Goal: Task Accomplishment & Management: Manage account settings

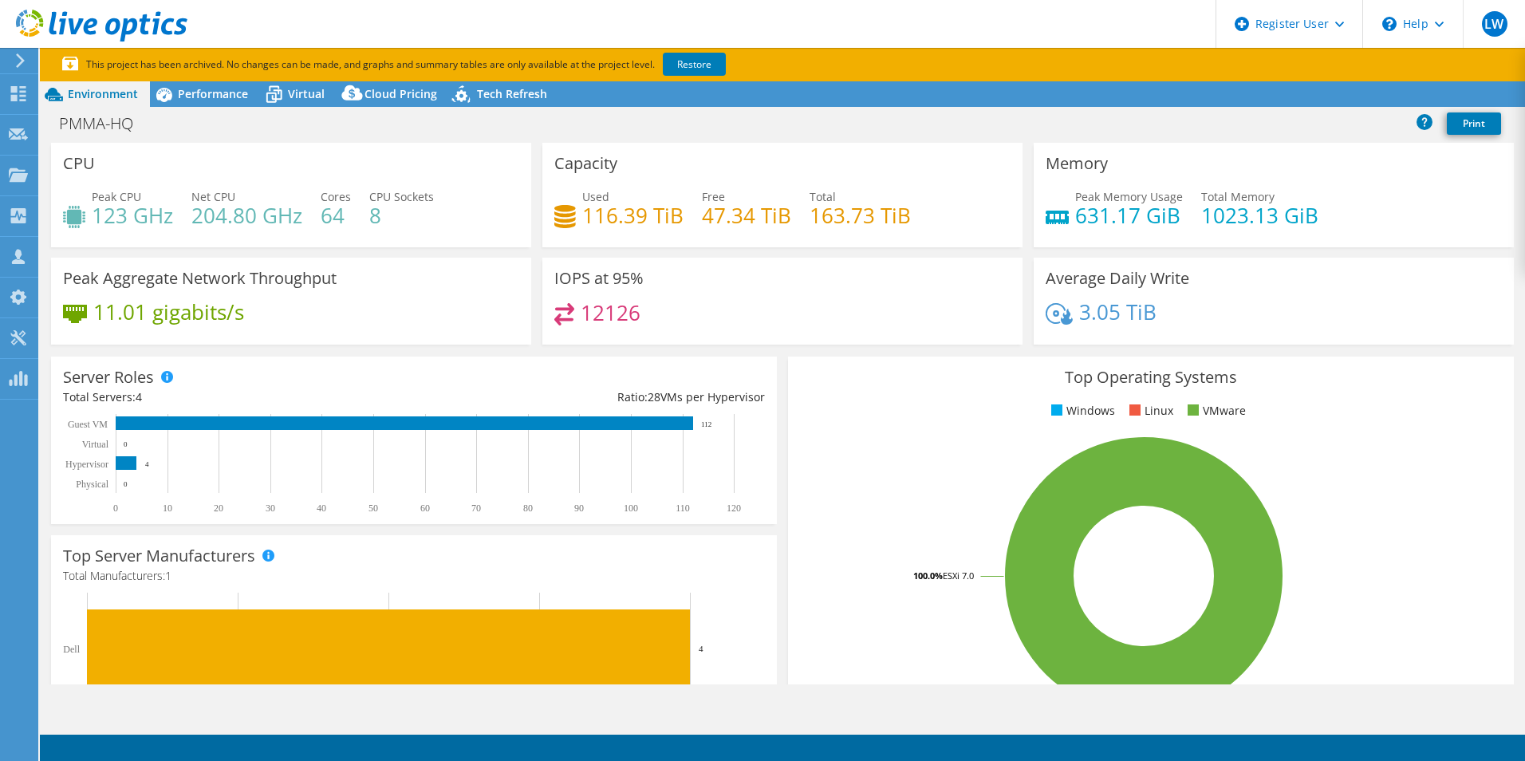
select select "USD"
click at [22, 63] on icon at bounding box center [20, 60] width 12 height 14
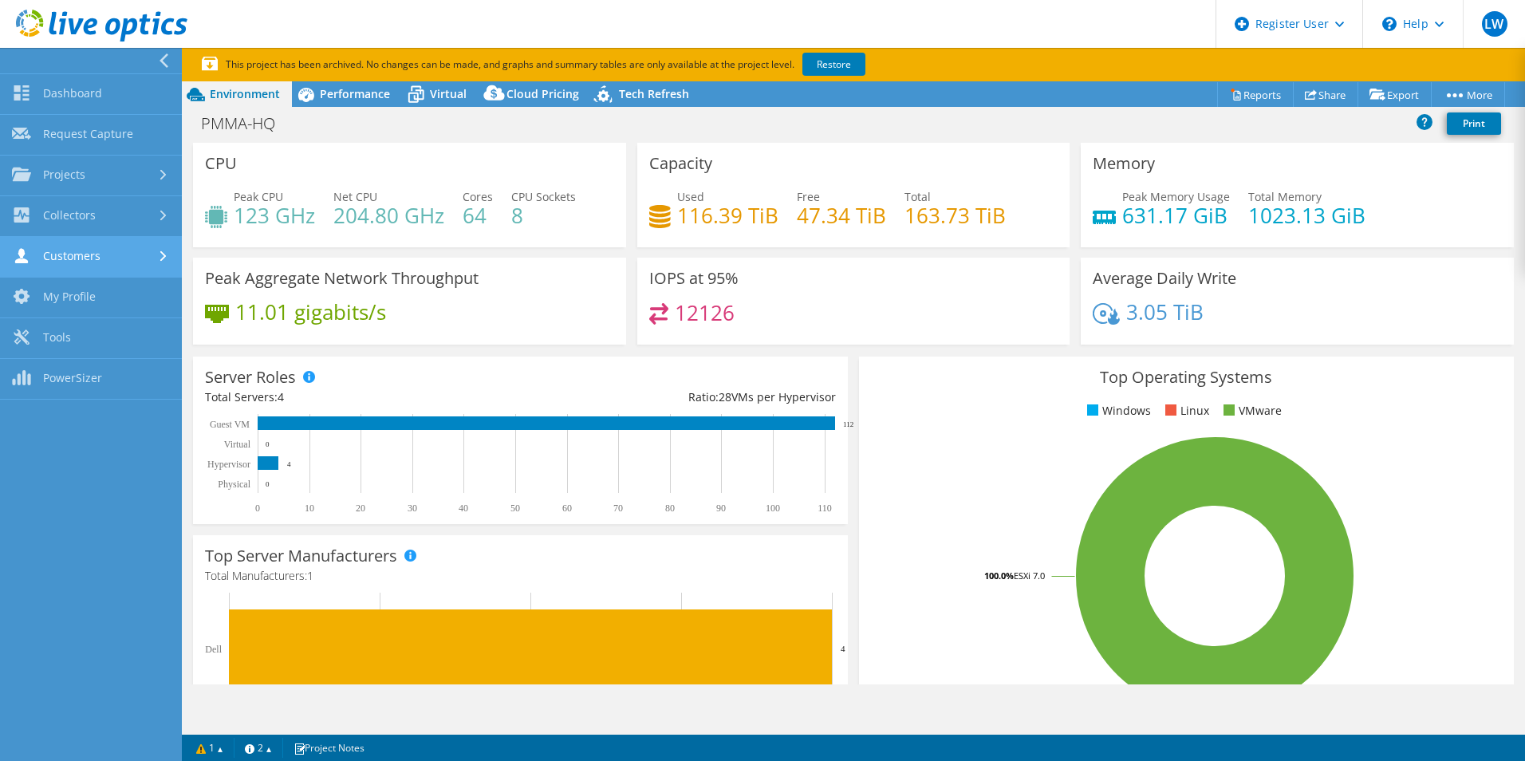
click at [105, 243] on link "Customers" at bounding box center [91, 257] width 182 height 41
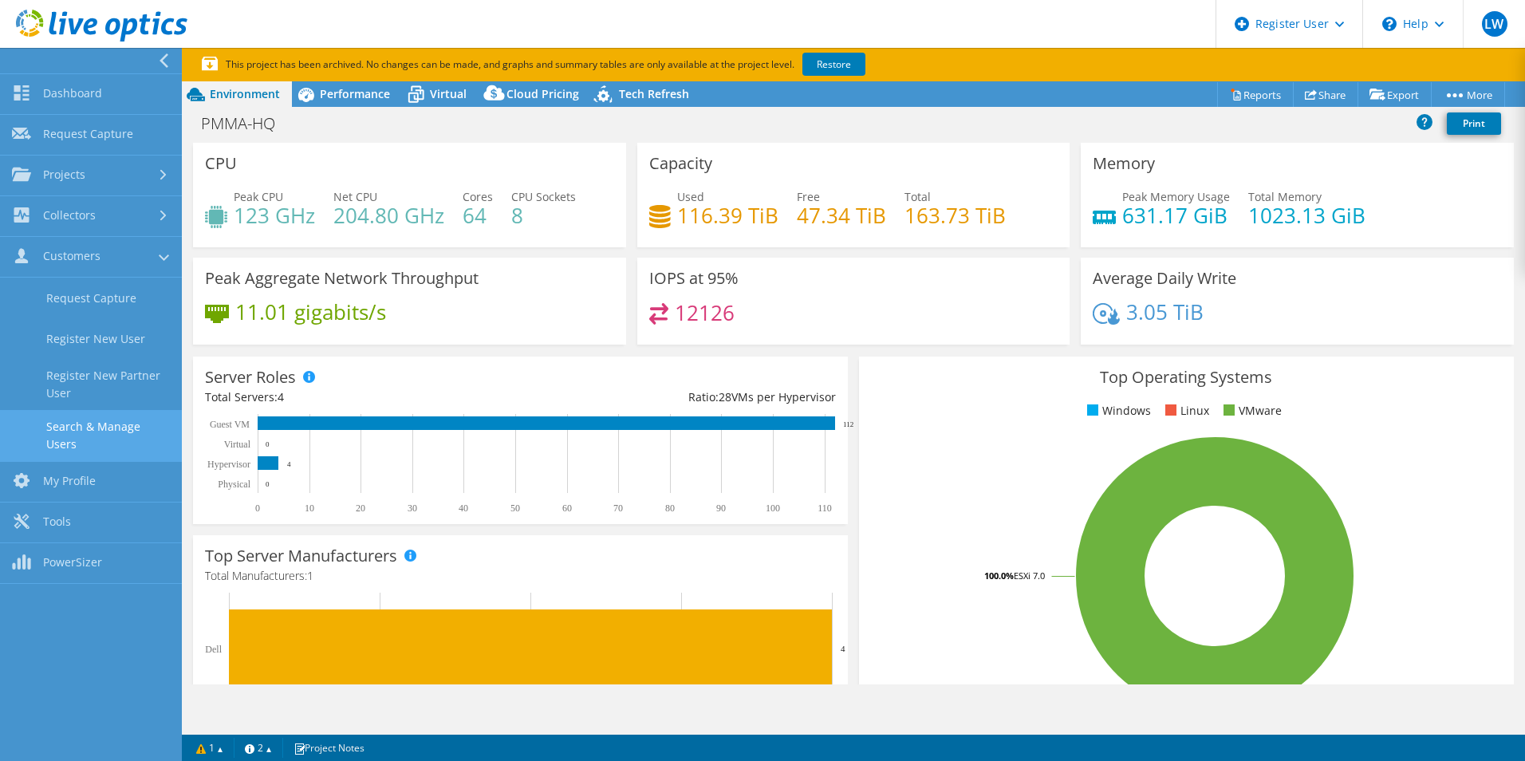
click at [118, 427] on link "Search & Manage Users" at bounding box center [91, 435] width 182 height 51
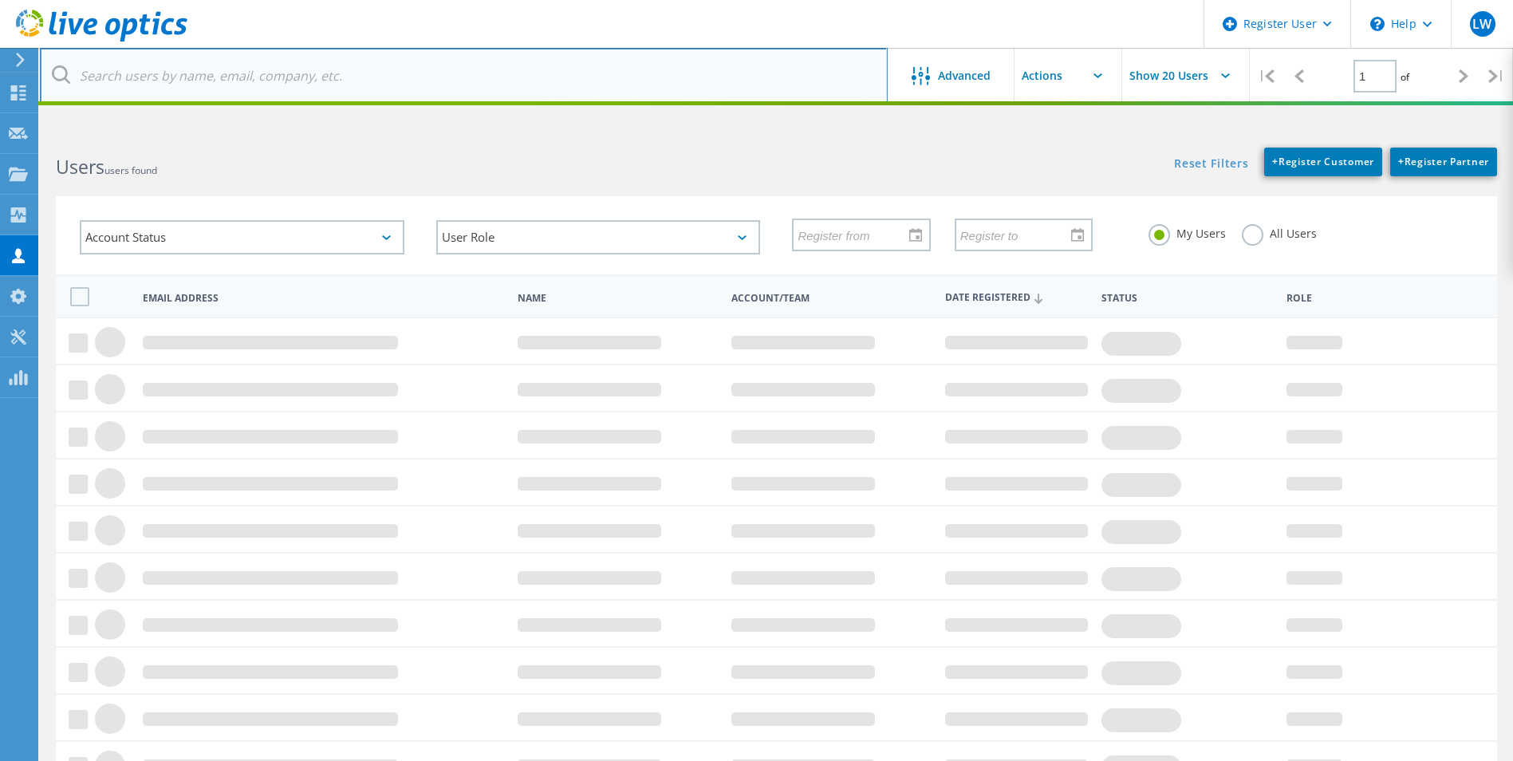
click at [260, 83] on input "text" at bounding box center [464, 76] width 848 height 56
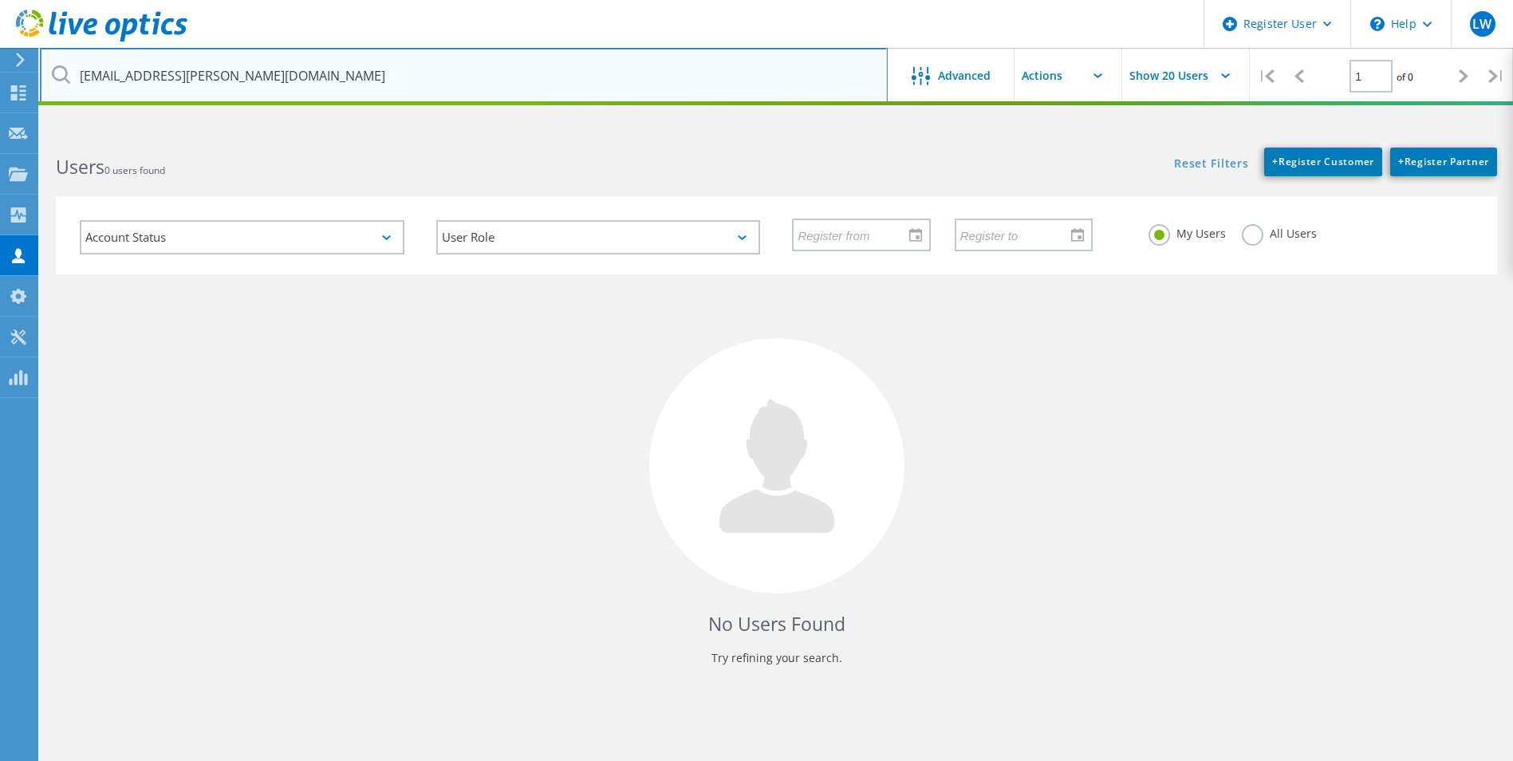
click at [458, 53] on input "[EMAIL_ADDRESS][PERSON_NAME][DOMAIN_NAME]" at bounding box center [464, 76] width 848 height 56
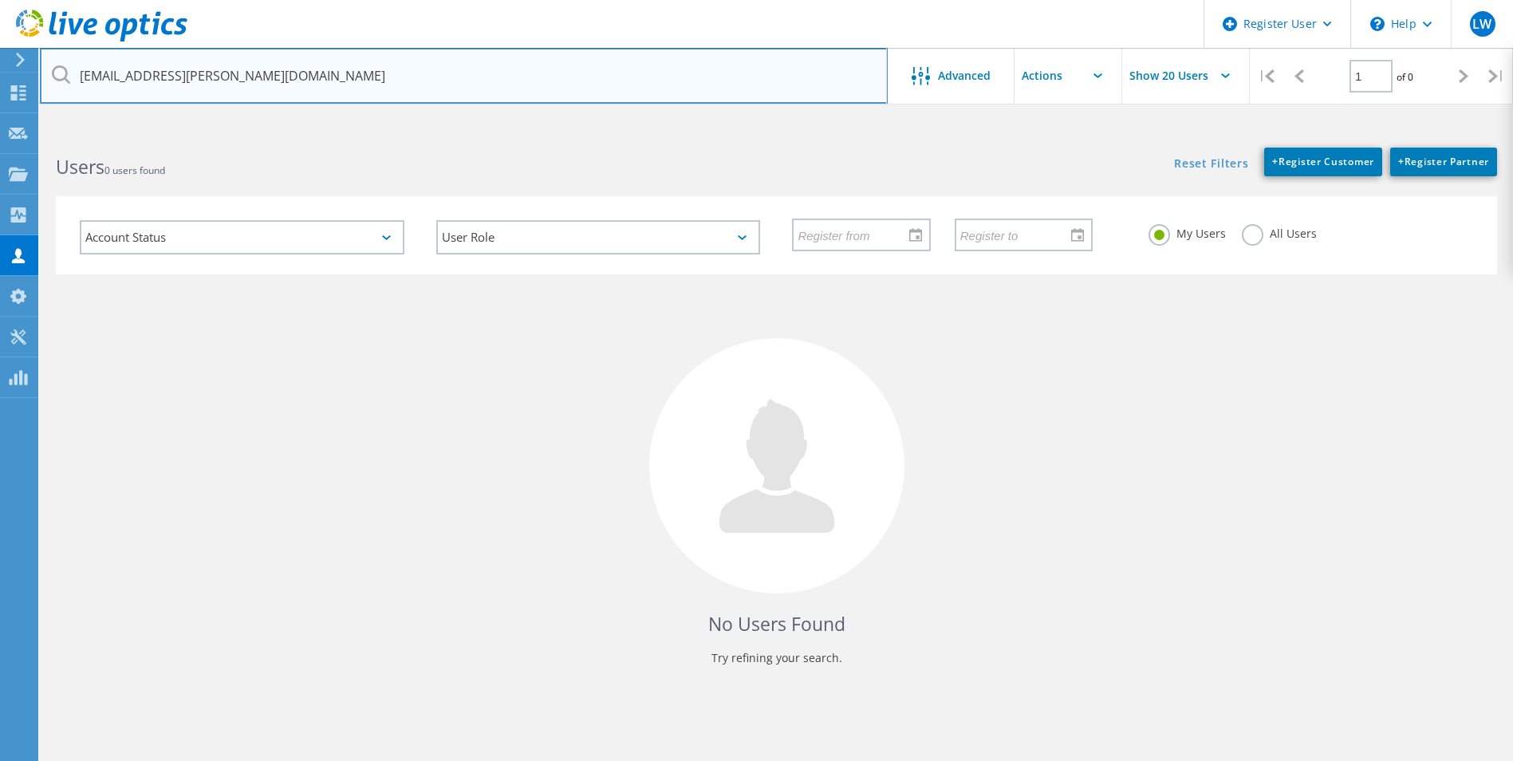
type input "[EMAIL_ADDRESS][PERSON_NAME][DOMAIN_NAME]"
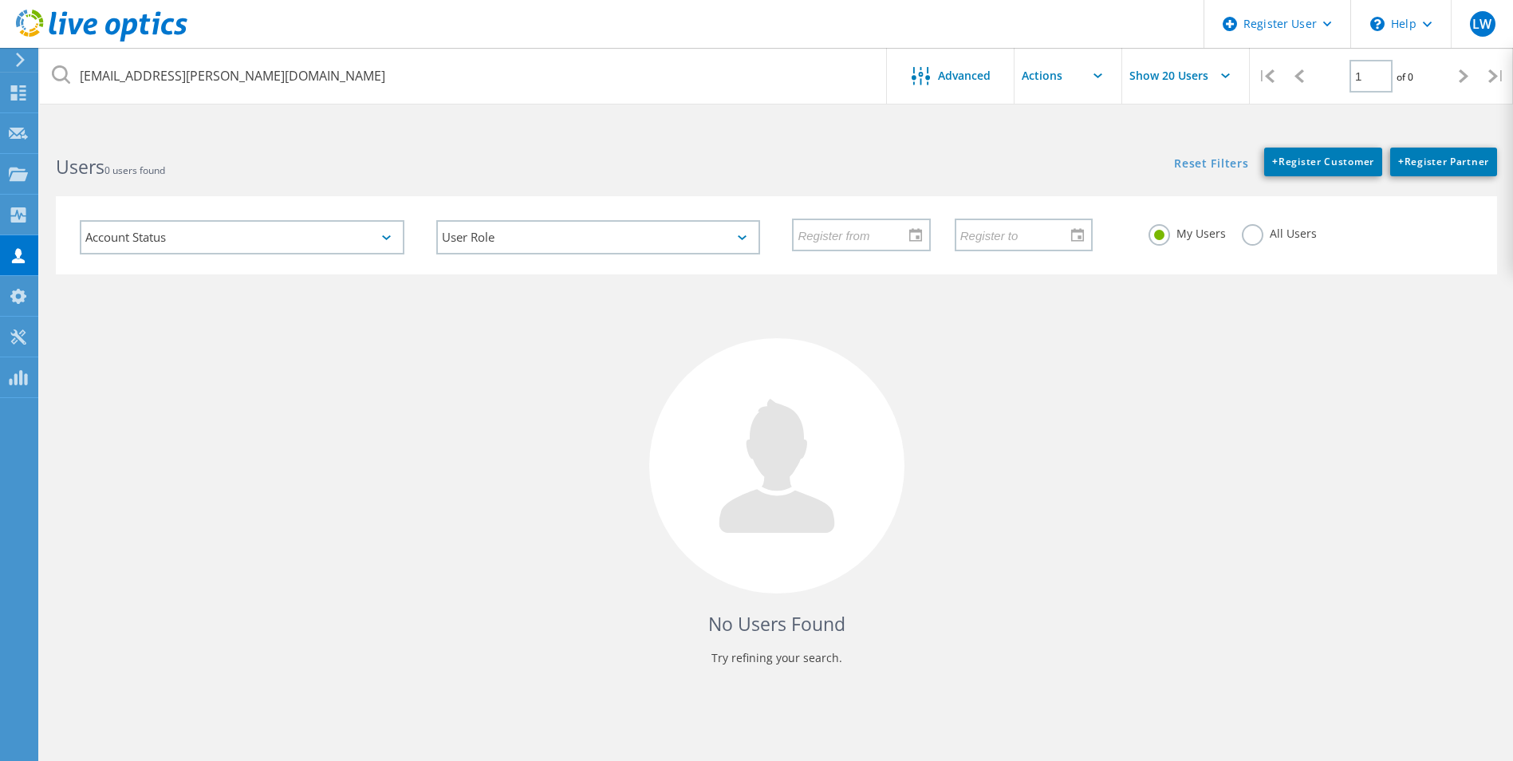
click at [466, 22] on header "Register User \n Help Explore Helpful Articles Contact Support LW Dell User [PE…" at bounding box center [756, 24] width 1513 height 48
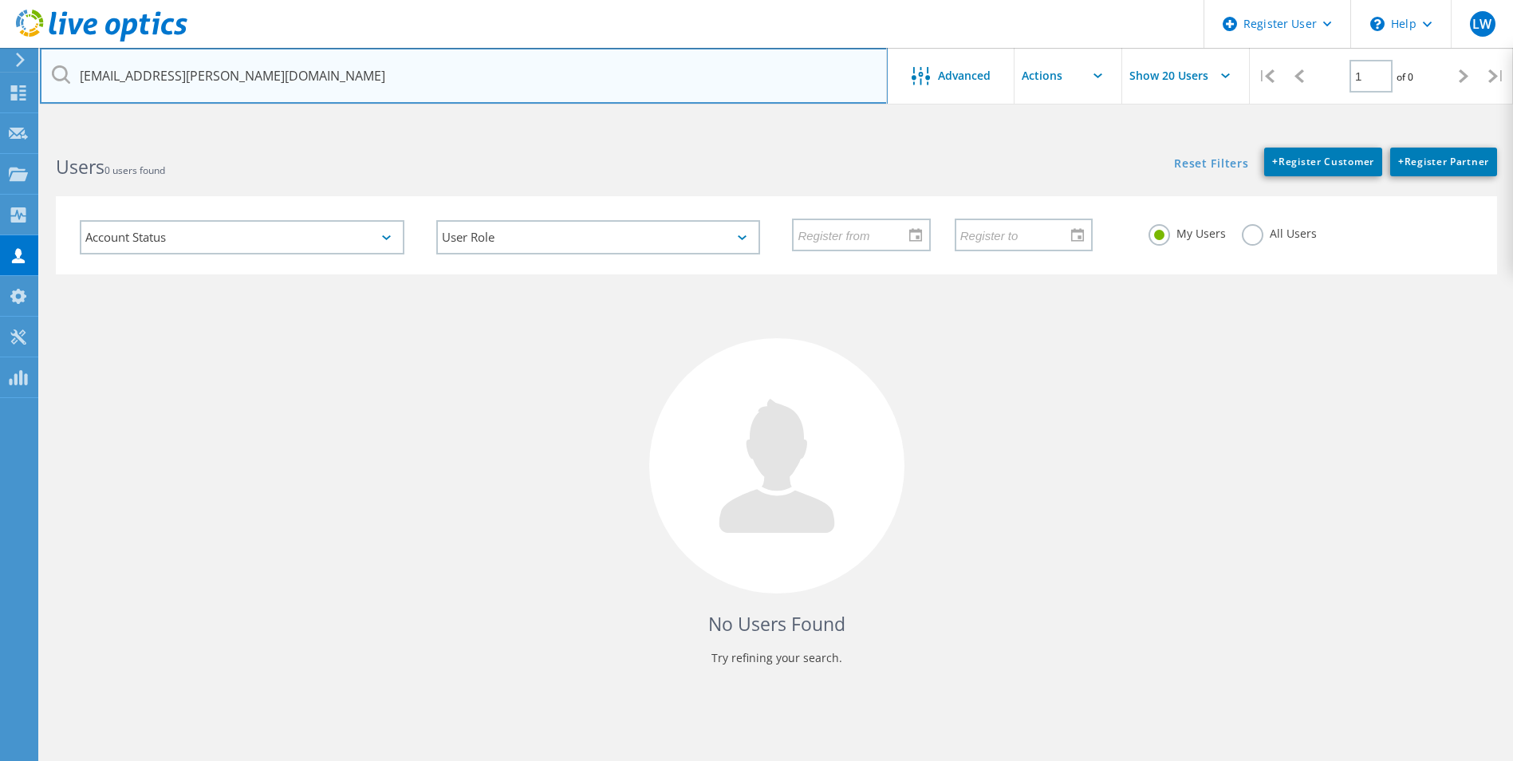
click at [492, 72] on input "[EMAIL_ADDRESS][PERSON_NAME][DOMAIN_NAME]" at bounding box center [464, 76] width 848 height 56
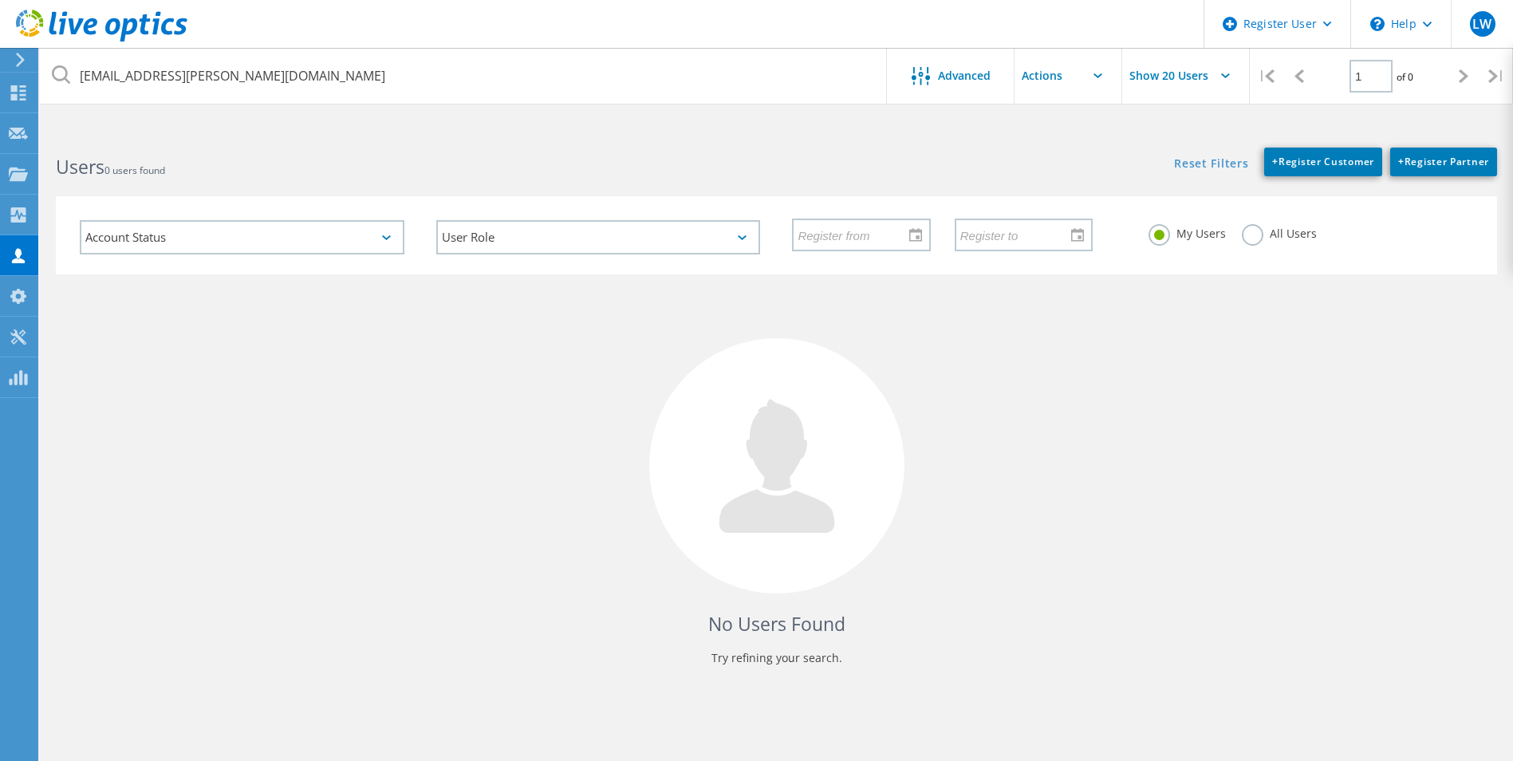
click at [627, 17] on header "Register User \n Help Explore Helpful Articles Contact Support LW Dell User Lex…" at bounding box center [756, 24] width 1513 height 48
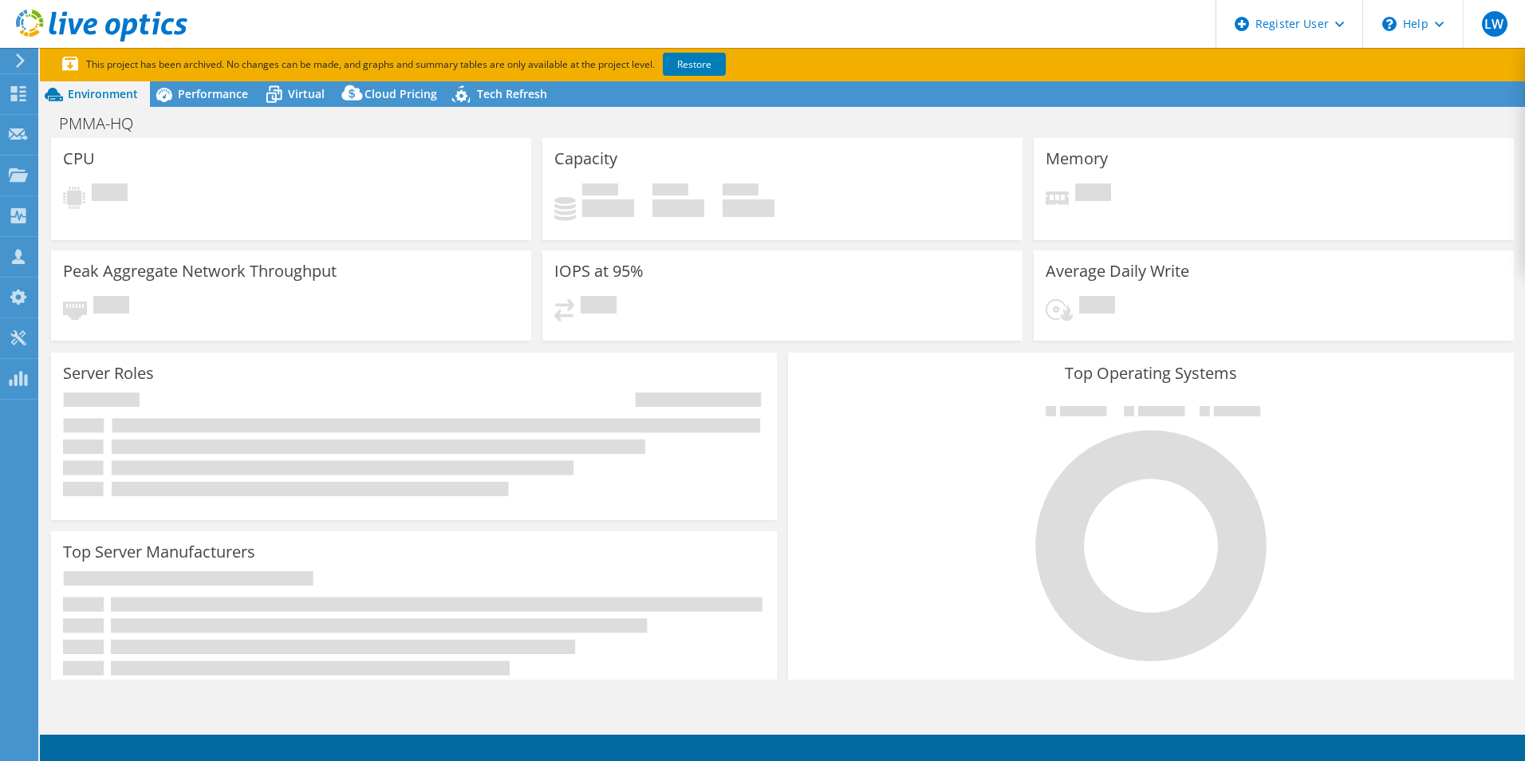
select select "USD"
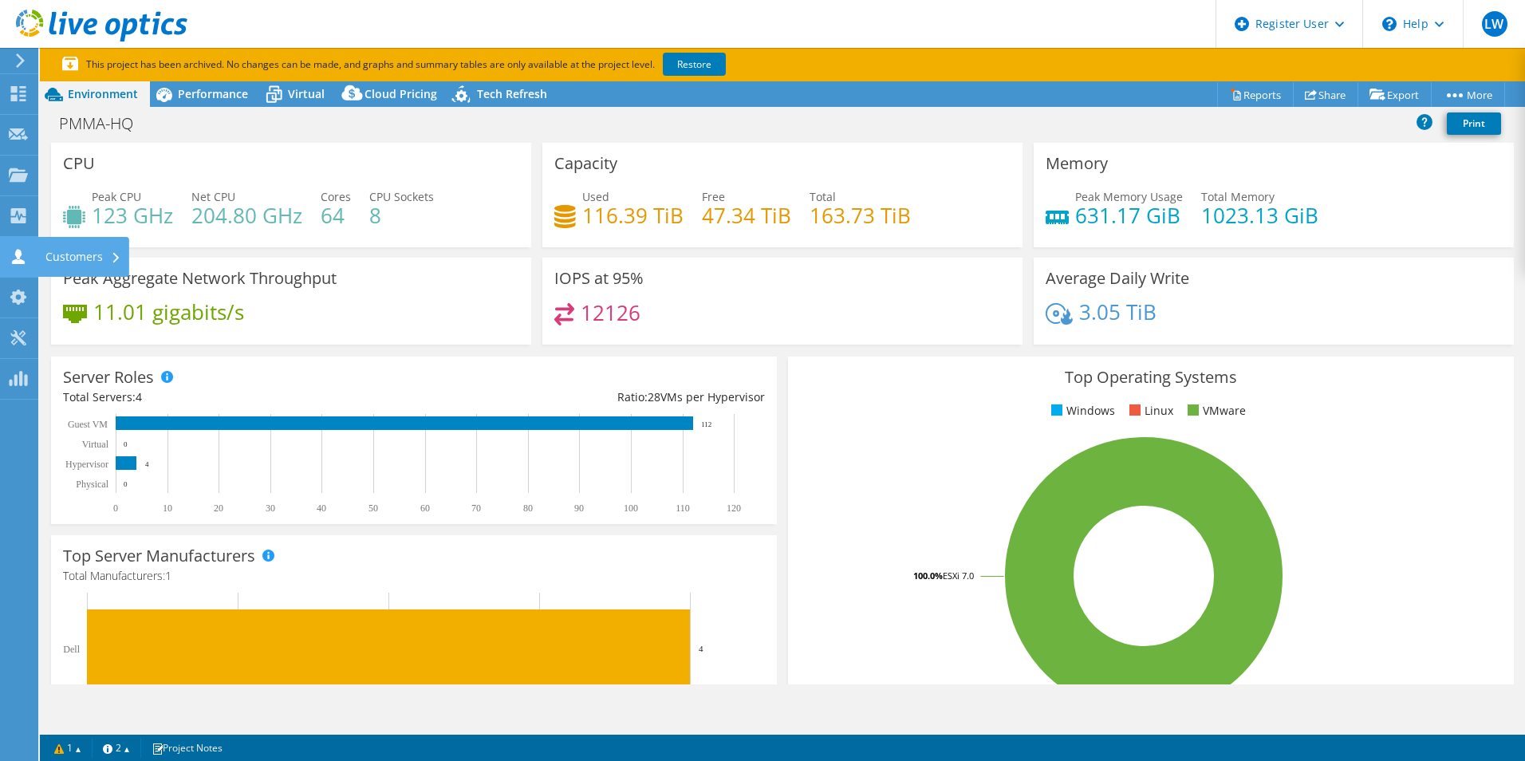
click at [18, 259] on icon at bounding box center [18, 256] width 19 height 15
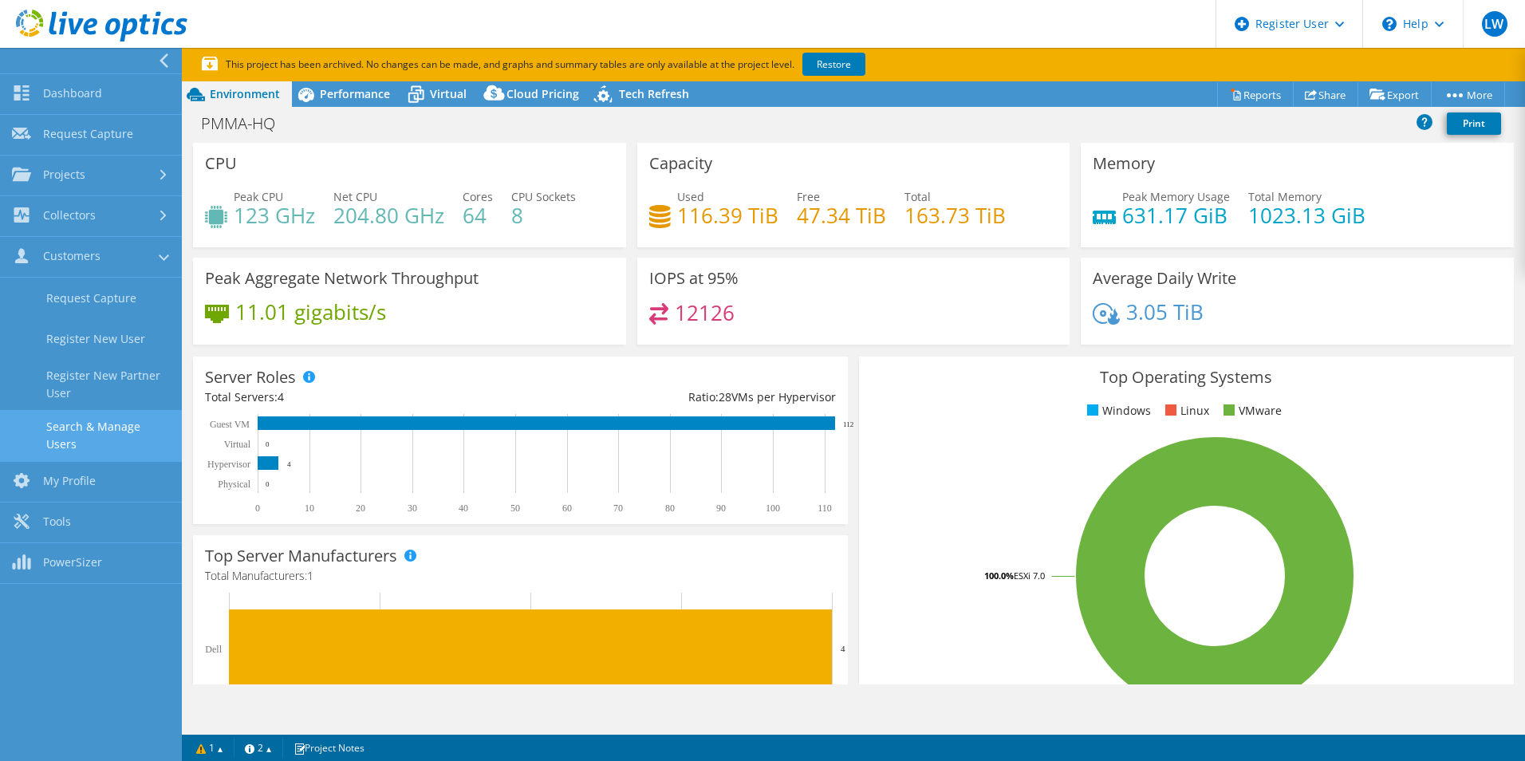
click at [120, 441] on link "Search & Manage Users" at bounding box center [91, 435] width 182 height 51
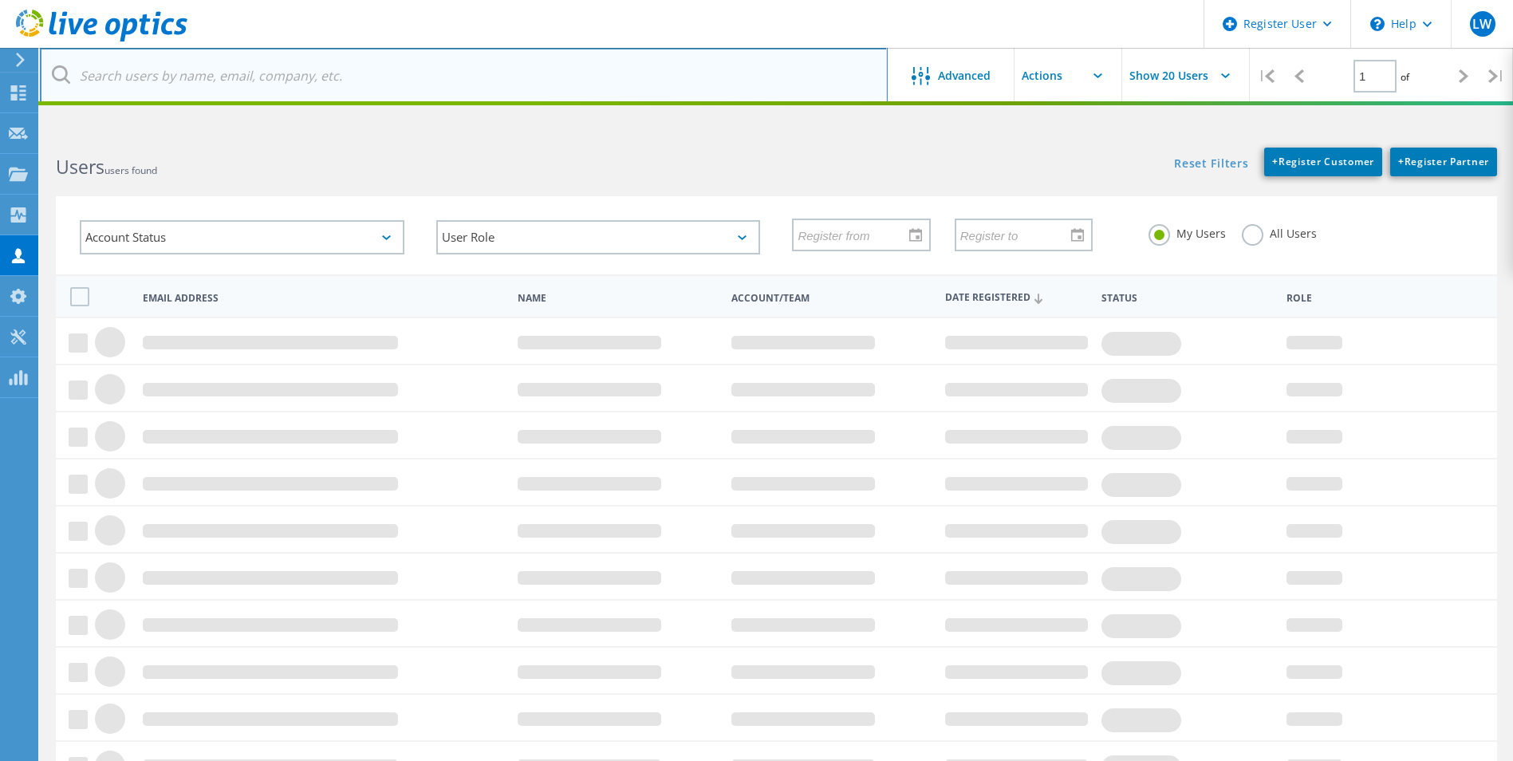
click at [452, 68] on input "text" at bounding box center [464, 76] width 848 height 56
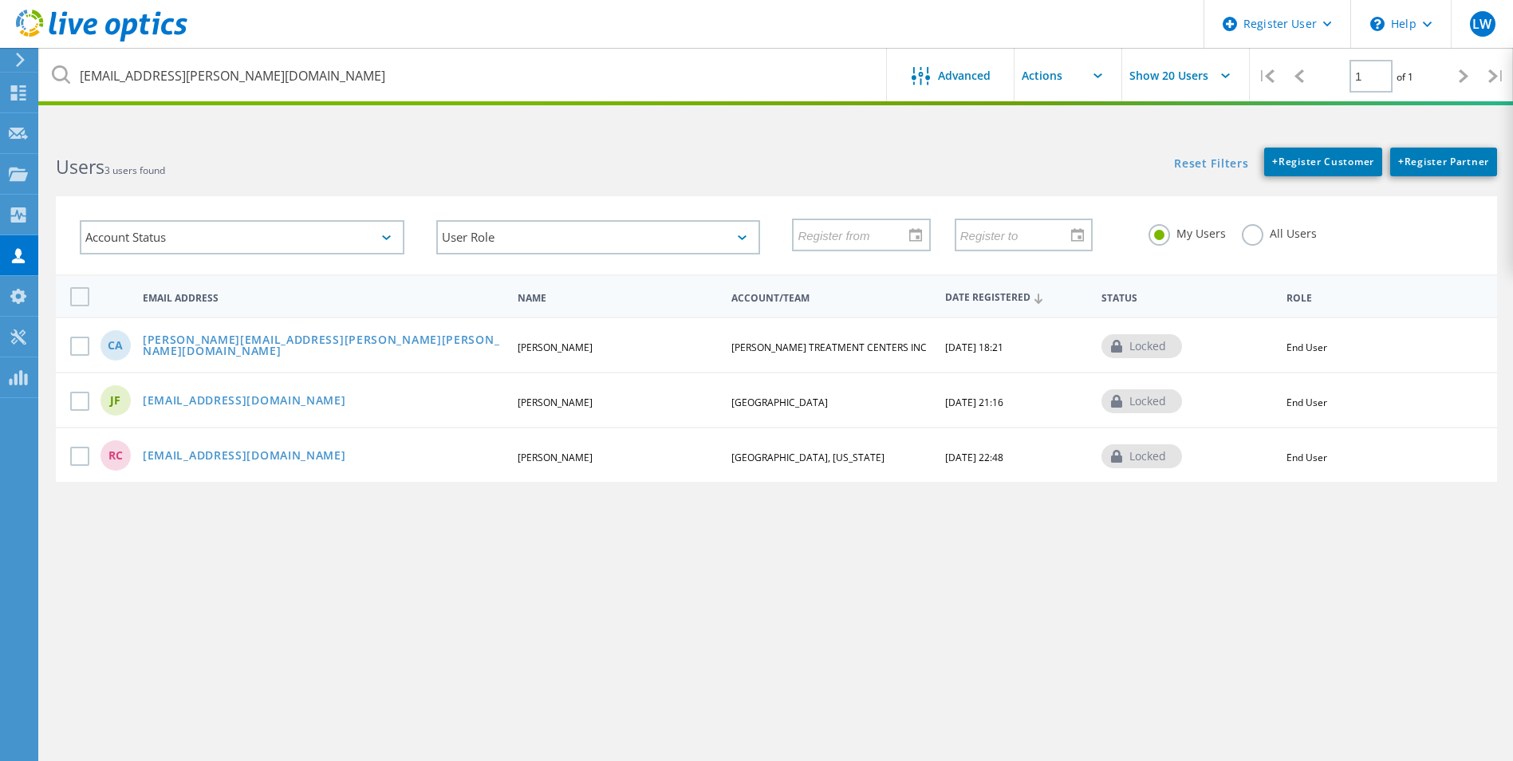
click at [657, 26] on header "Register User \n Help Explore Helpful Articles Contact Support LW Dell User [PE…" at bounding box center [756, 24] width 1513 height 48
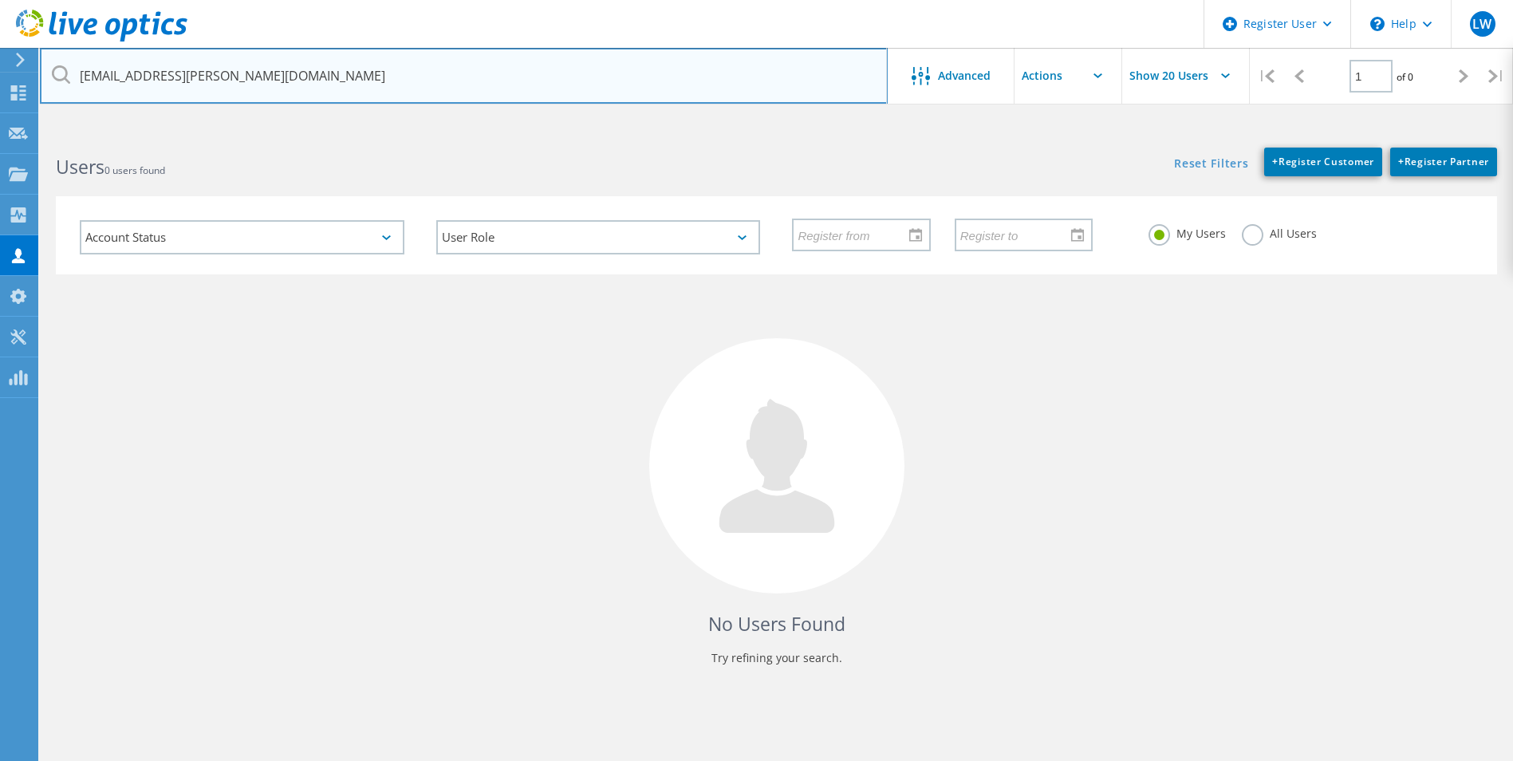
drag, startPoint x: 168, startPoint y: 77, endPoint x: 42, endPoint y: 79, distance: 126.1
click at [42, 79] on input "[EMAIL_ADDRESS][PERSON_NAME][DOMAIN_NAME]" at bounding box center [464, 76] width 848 height 56
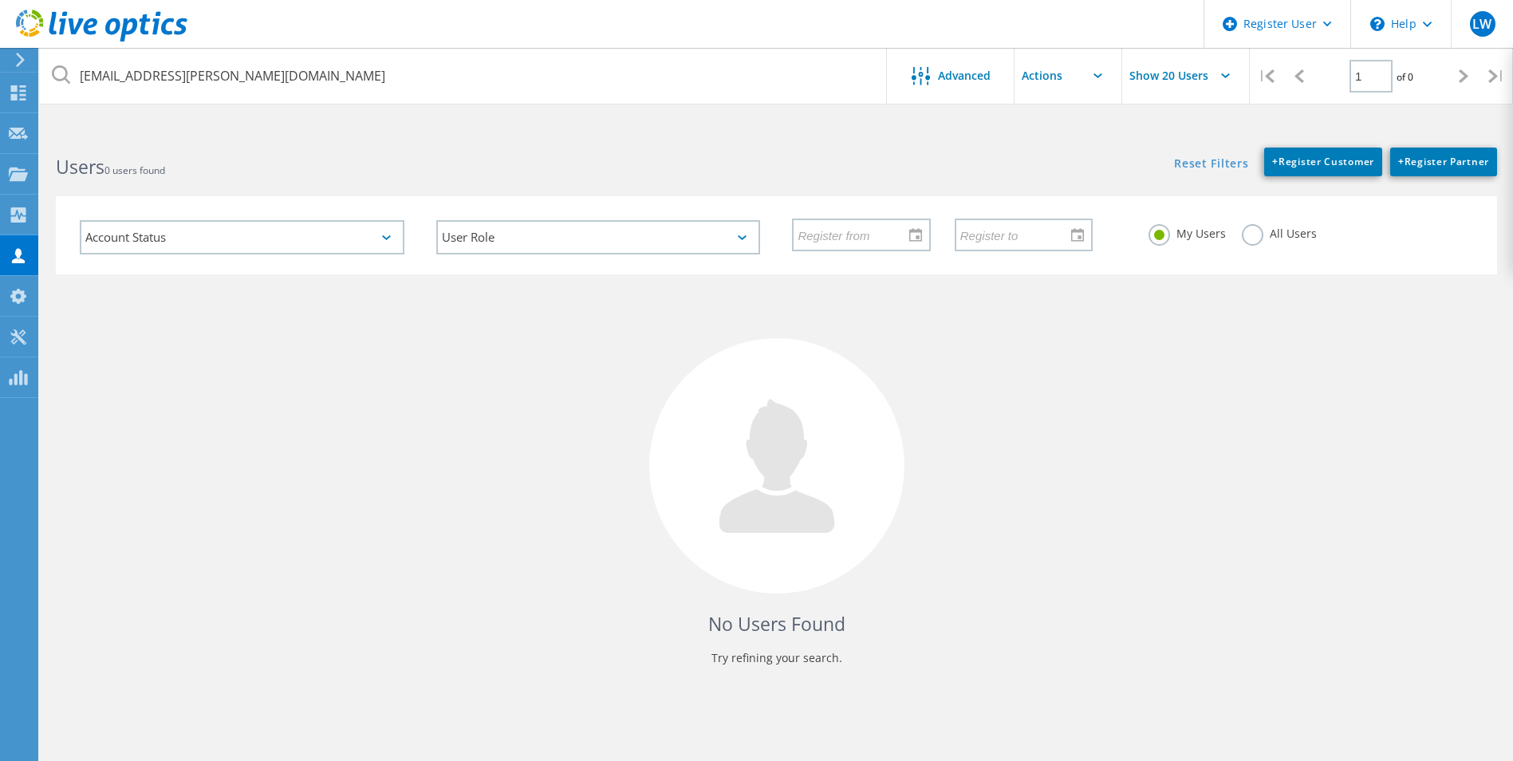
click at [186, 112] on html "Register User \n Help Explore Helpful Articles Contact Support LW Dell User Lex…" at bounding box center [756, 410] width 1513 height 821
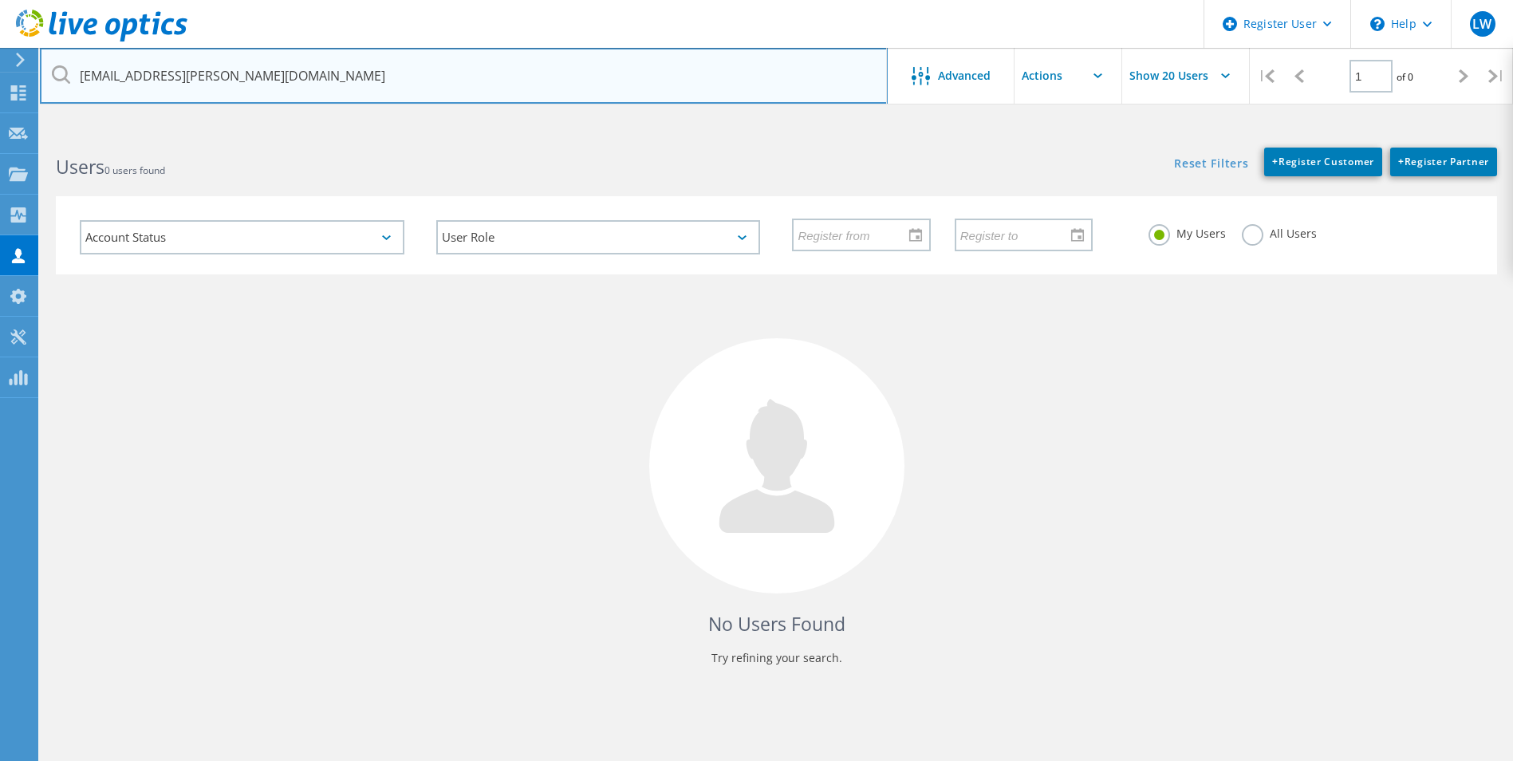
click at [284, 68] on input "matt.unruh@agvantis.com" at bounding box center [464, 76] width 848 height 56
drag, startPoint x: 144, startPoint y: 80, endPoint x: 100, endPoint y: 69, distance: 45.1
click at [92, 69] on input "matt.unruh@agvantis.com" at bounding box center [464, 76] width 848 height 56
drag, startPoint x: 148, startPoint y: 80, endPoint x: 77, endPoint y: 77, distance: 71.1
click at [77, 77] on input "matt.unruh@agvantis.com" at bounding box center [464, 76] width 848 height 56
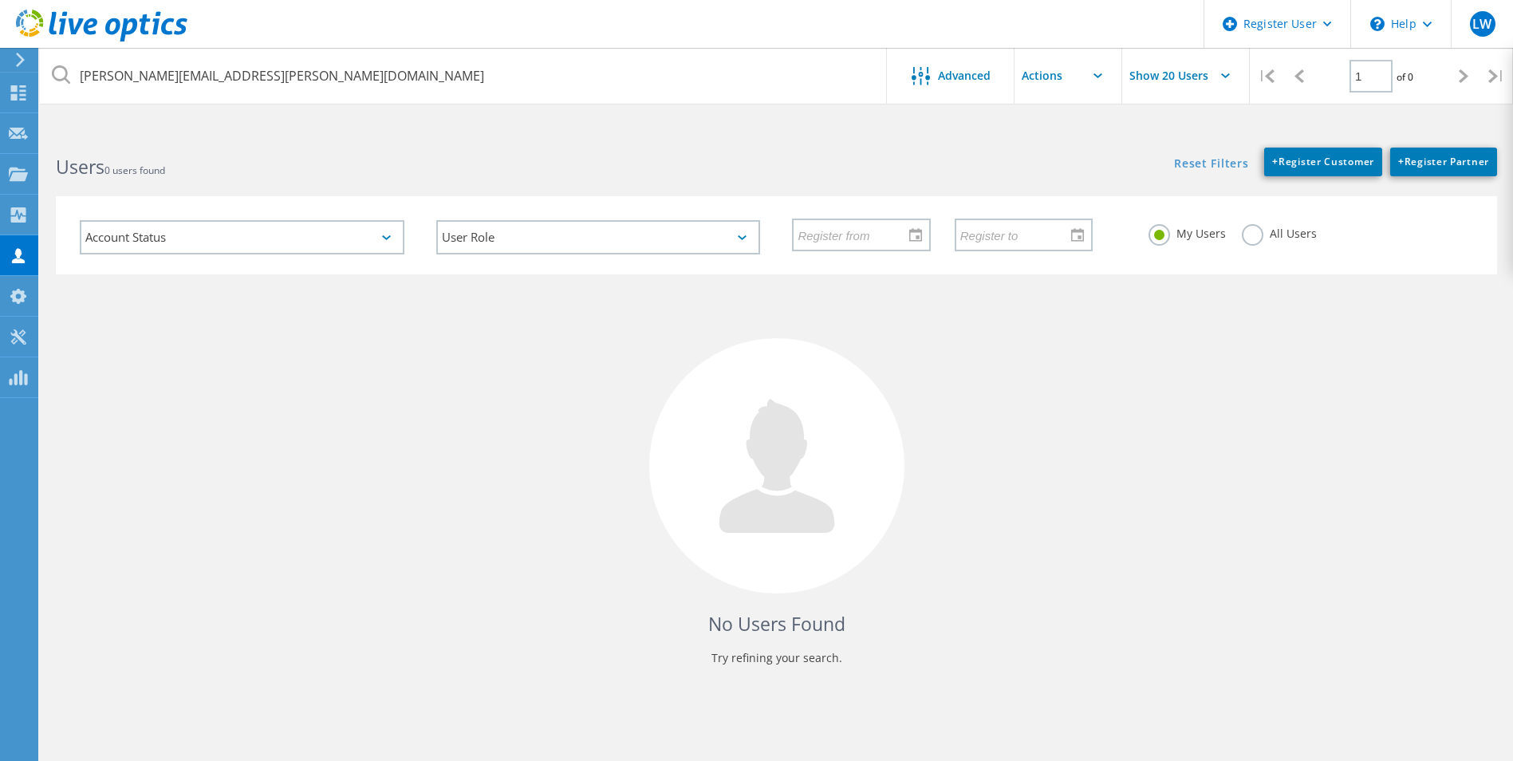
click at [712, 150] on div "Users 0 users found" at bounding box center [408, 153] width 736 height 42
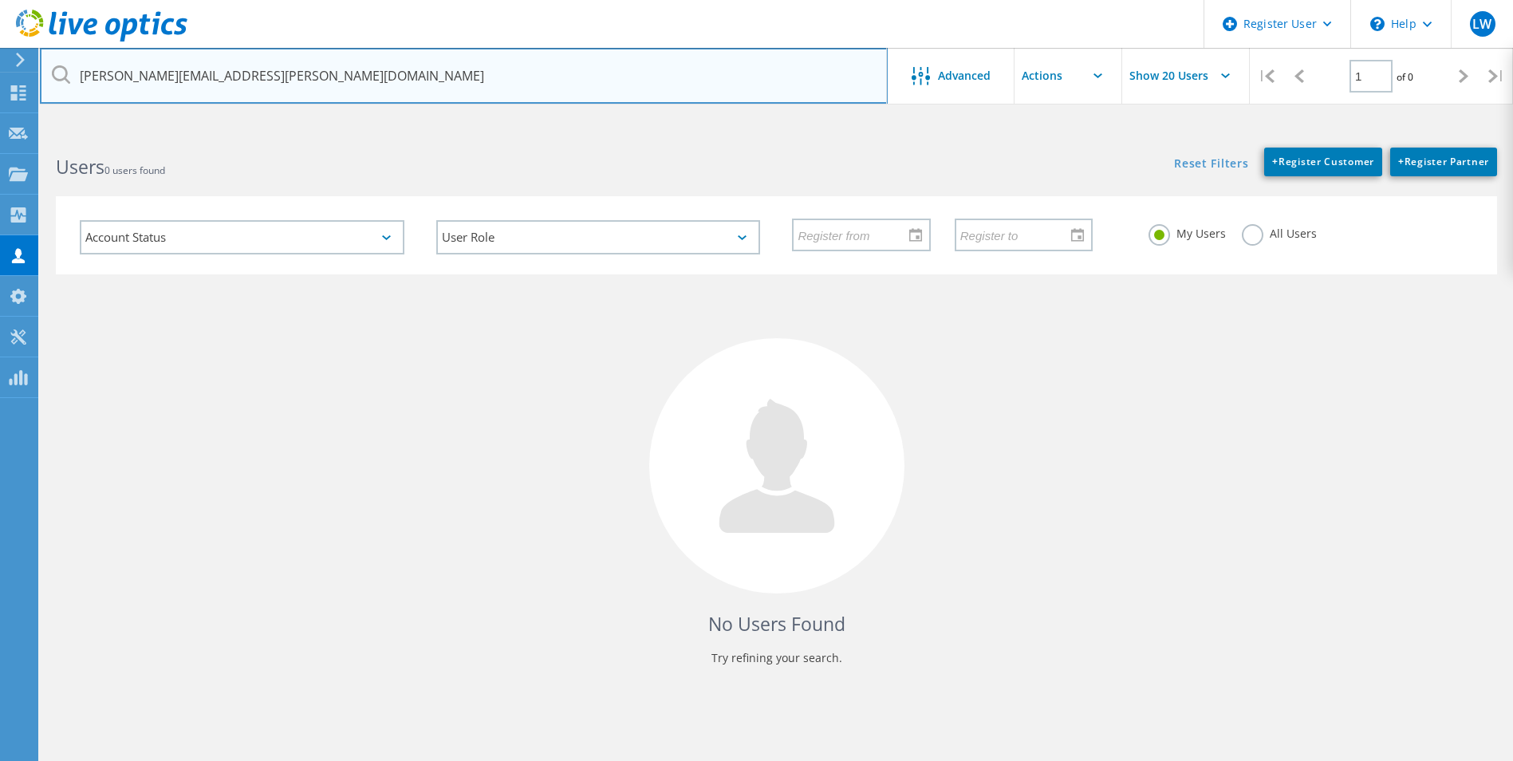
click at [163, 85] on input "aaron.stanyer@agvantis.com" at bounding box center [464, 76] width 848 height 56
drag, startPoint x: 161, startPoint y: 81, endPoint x: 62, endPoint y: 85, distance: 99.0
click at [62, 85] on input "aaron.stanyer@agvantis.com" at bounding box center [464, 76] width 848 height 56
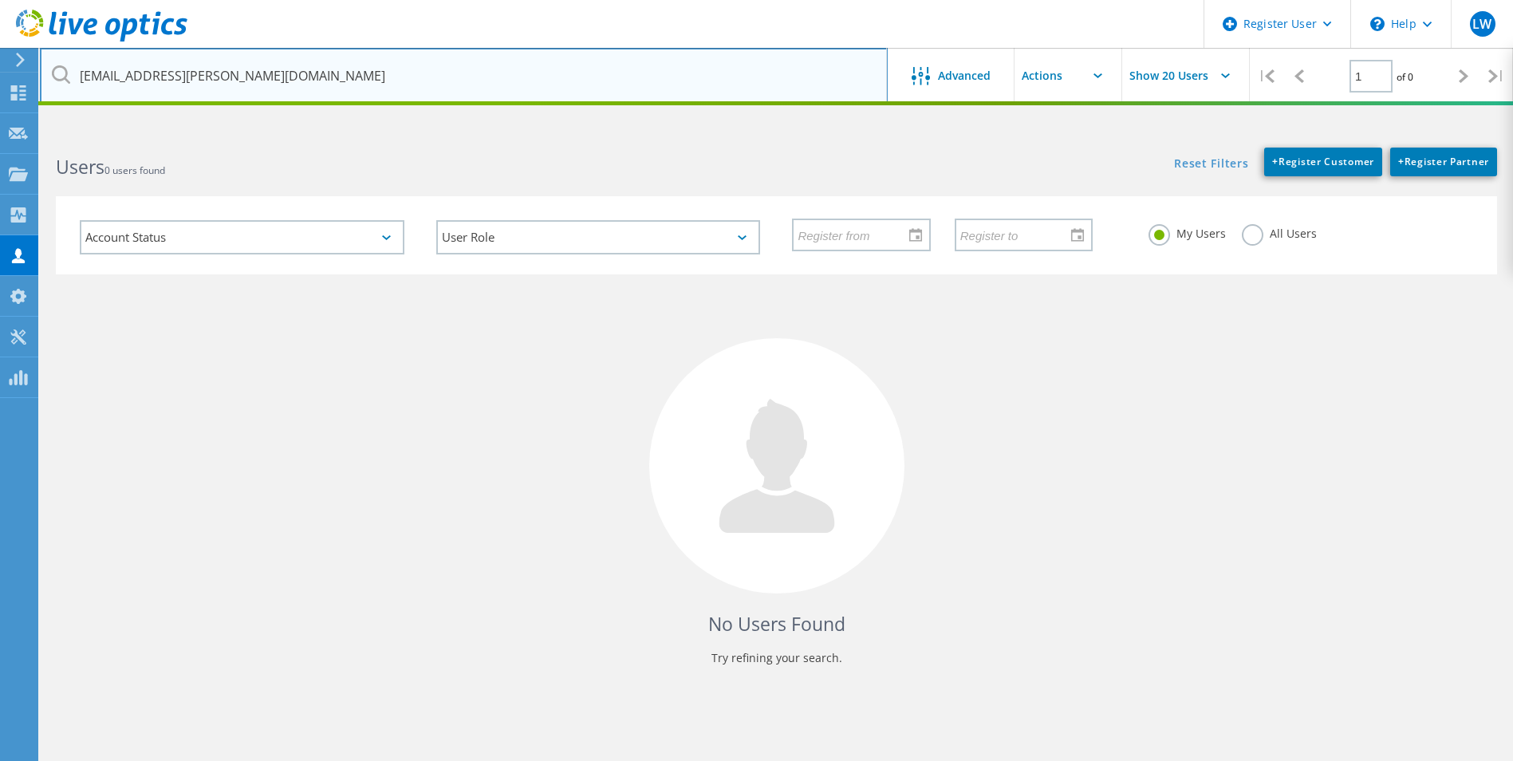
type input "hervey.carraway@agvantis.com"
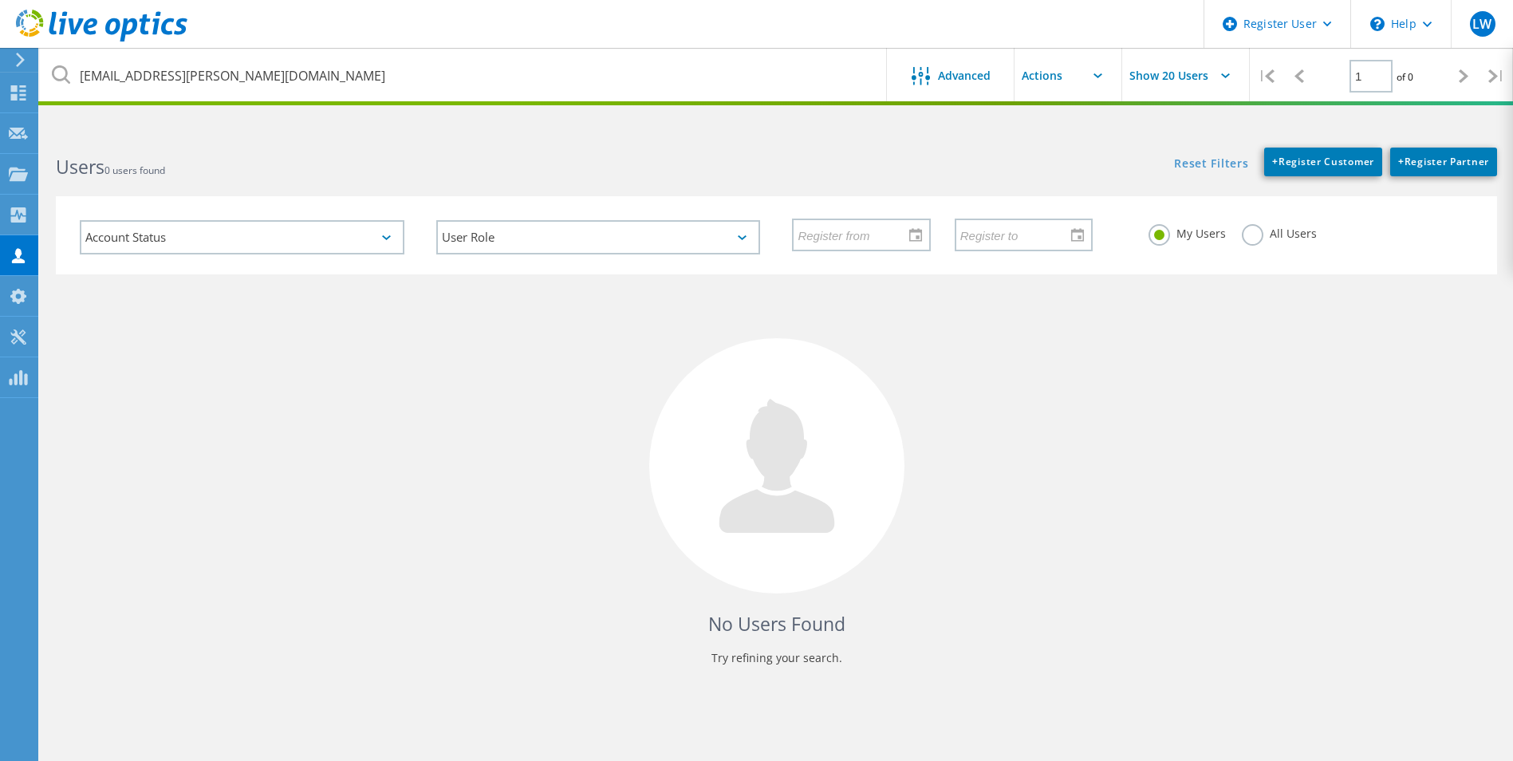
click at [280, 153] on div "Users 0 users found" at bounding box center [408, 153] width 736 height 42
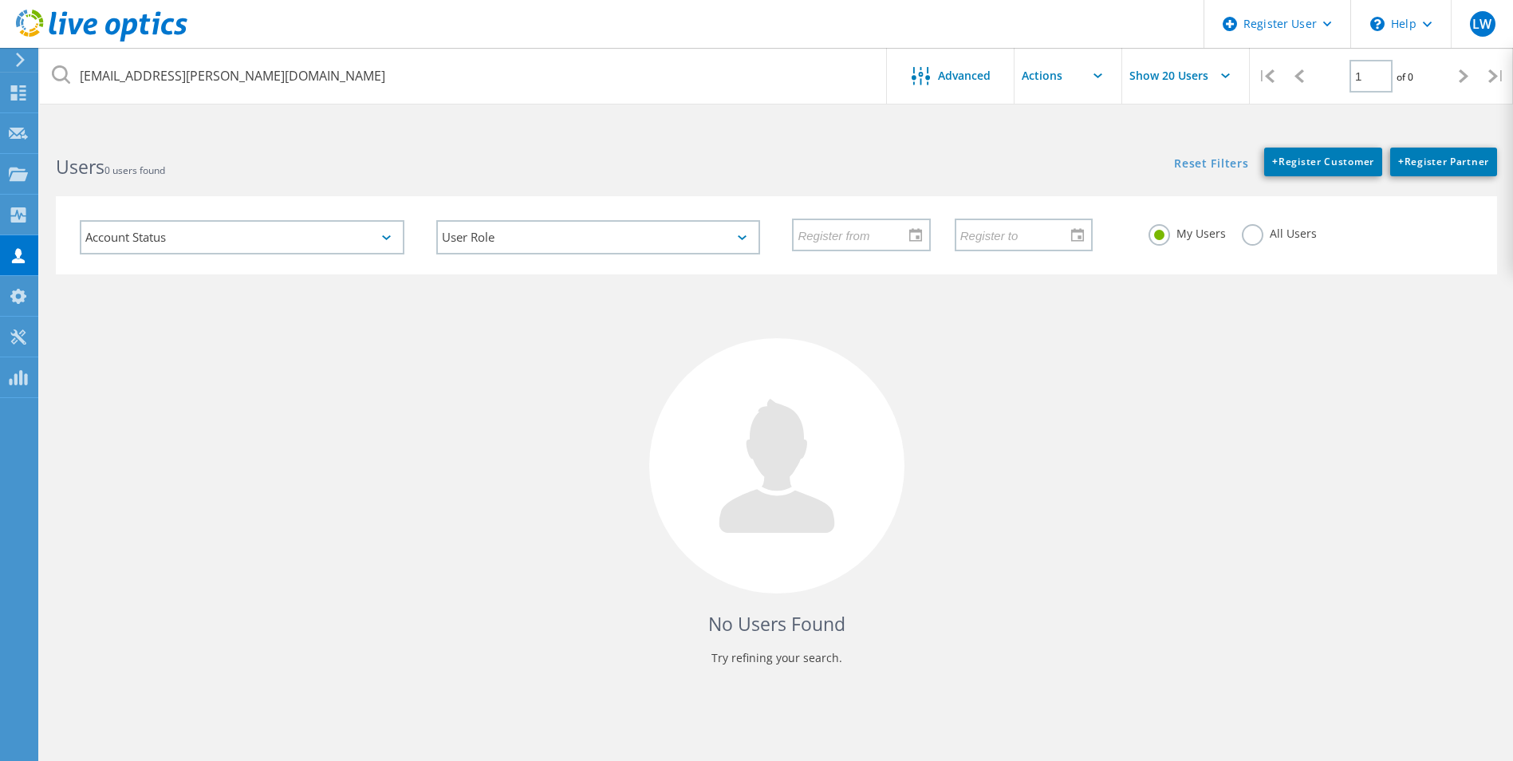
click at [1256, 227] on label "All Users" at bounding box center [1279, 231] width 75 height 15
click at [0, 0] on input "All Users" at bounding box center [0, 0] width 0 height 0
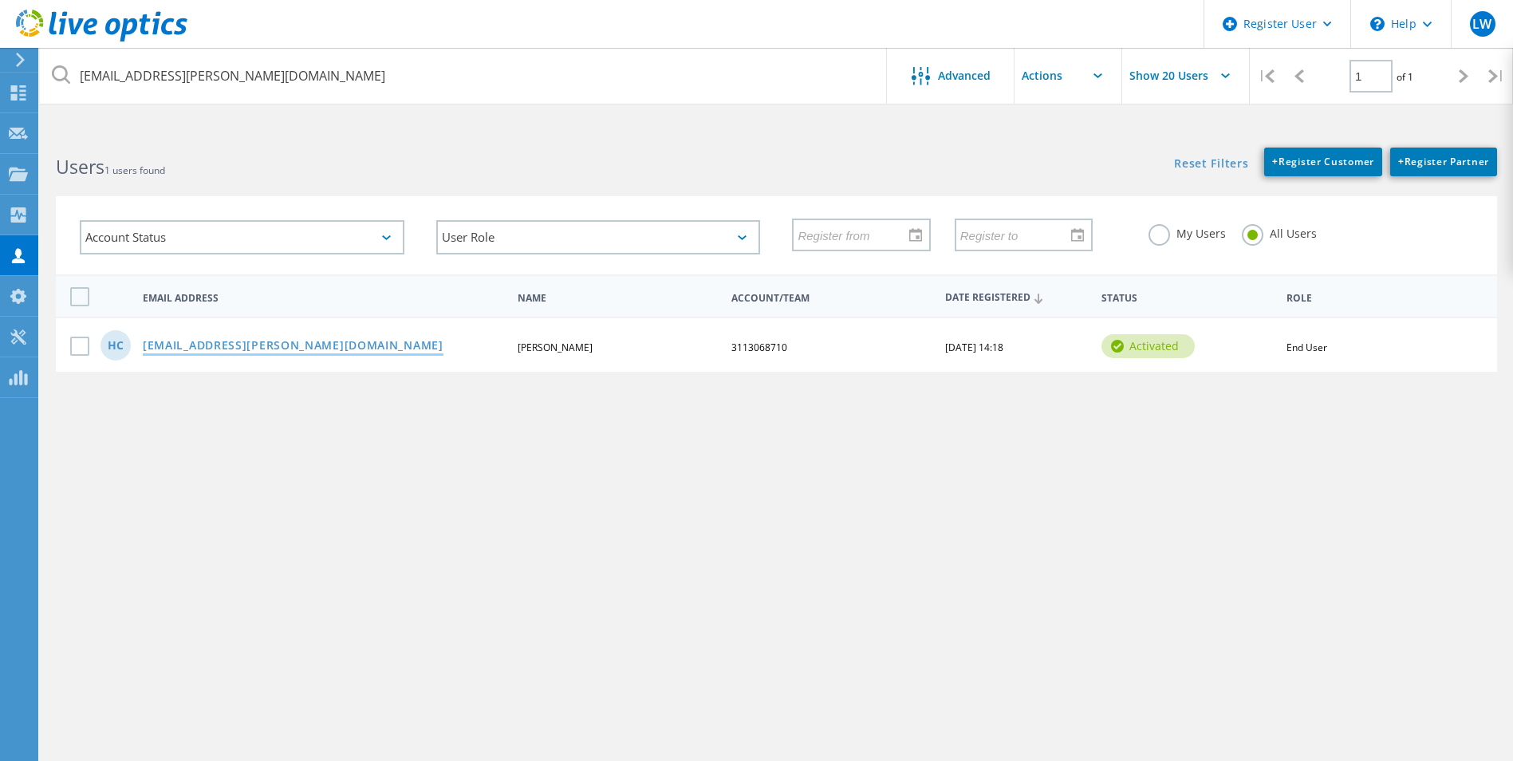
click at [266, 353] on link "Hervey.Carraway@agvantis.com" at bounding box center [293, 347] width 301 height 14
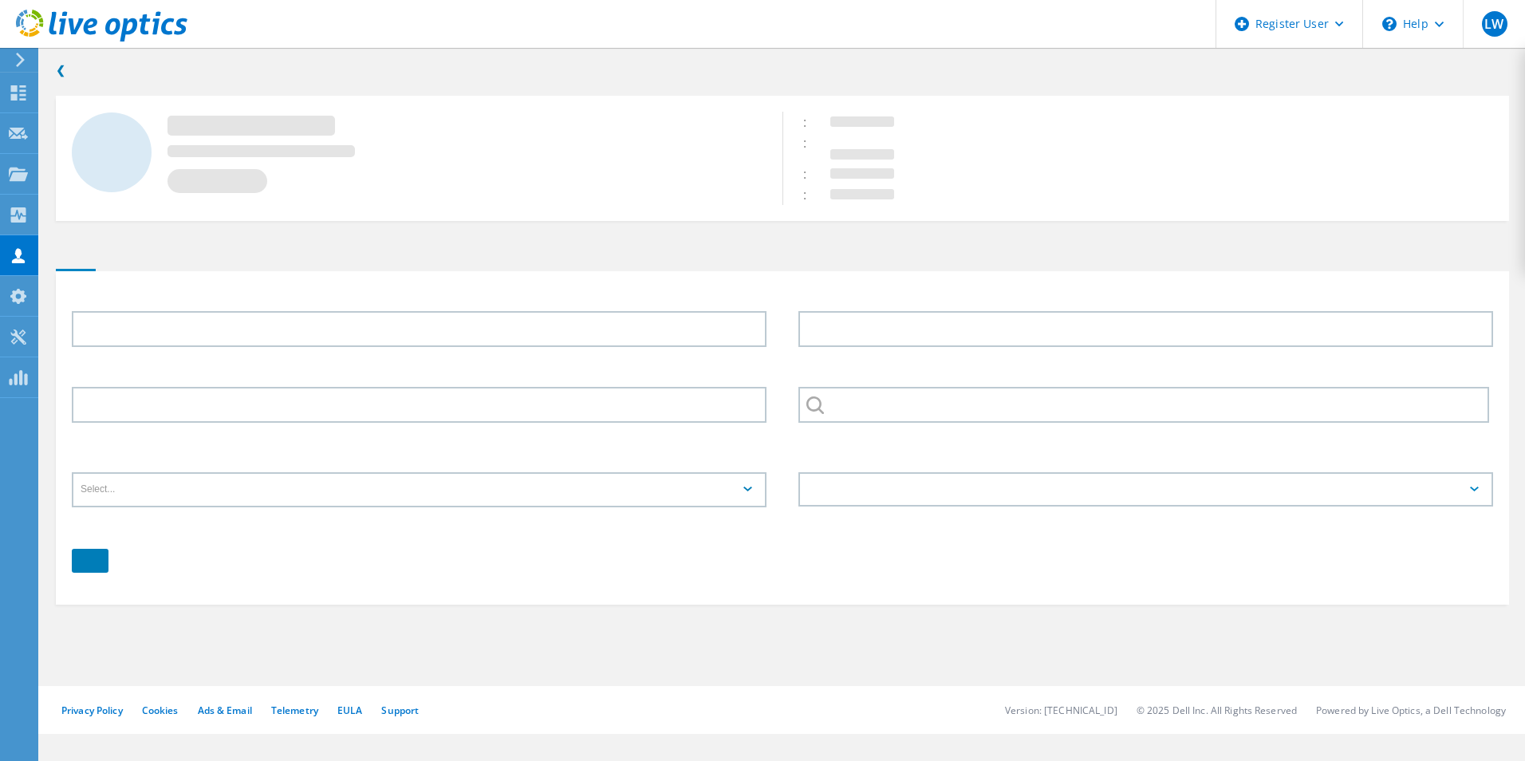
type input "Hervey"
type input "Carraway"
type input "3113068710"
type input "English"
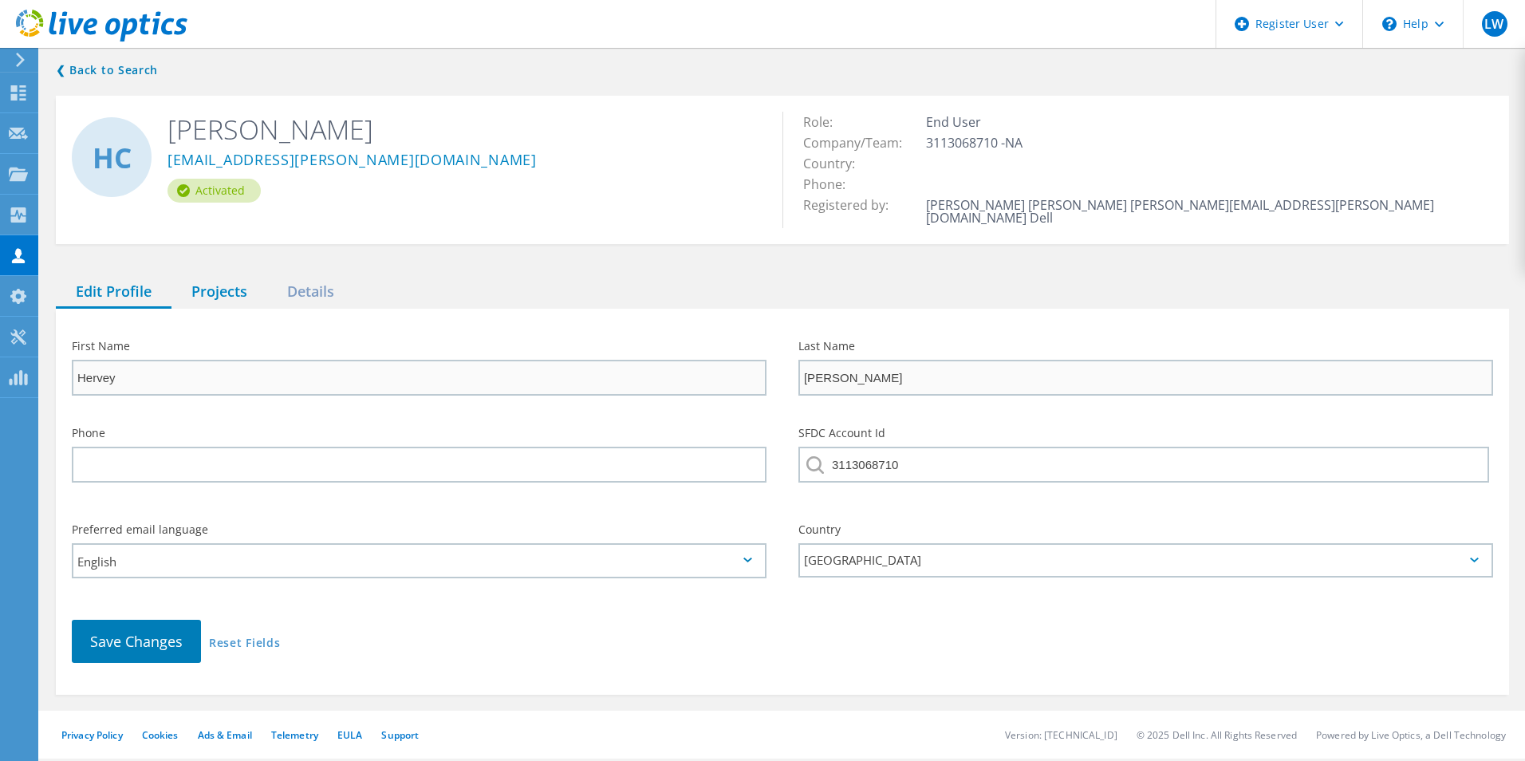
click at [232, 280] on div "Projects" at bounding box center [220, 292] width 96 height 33
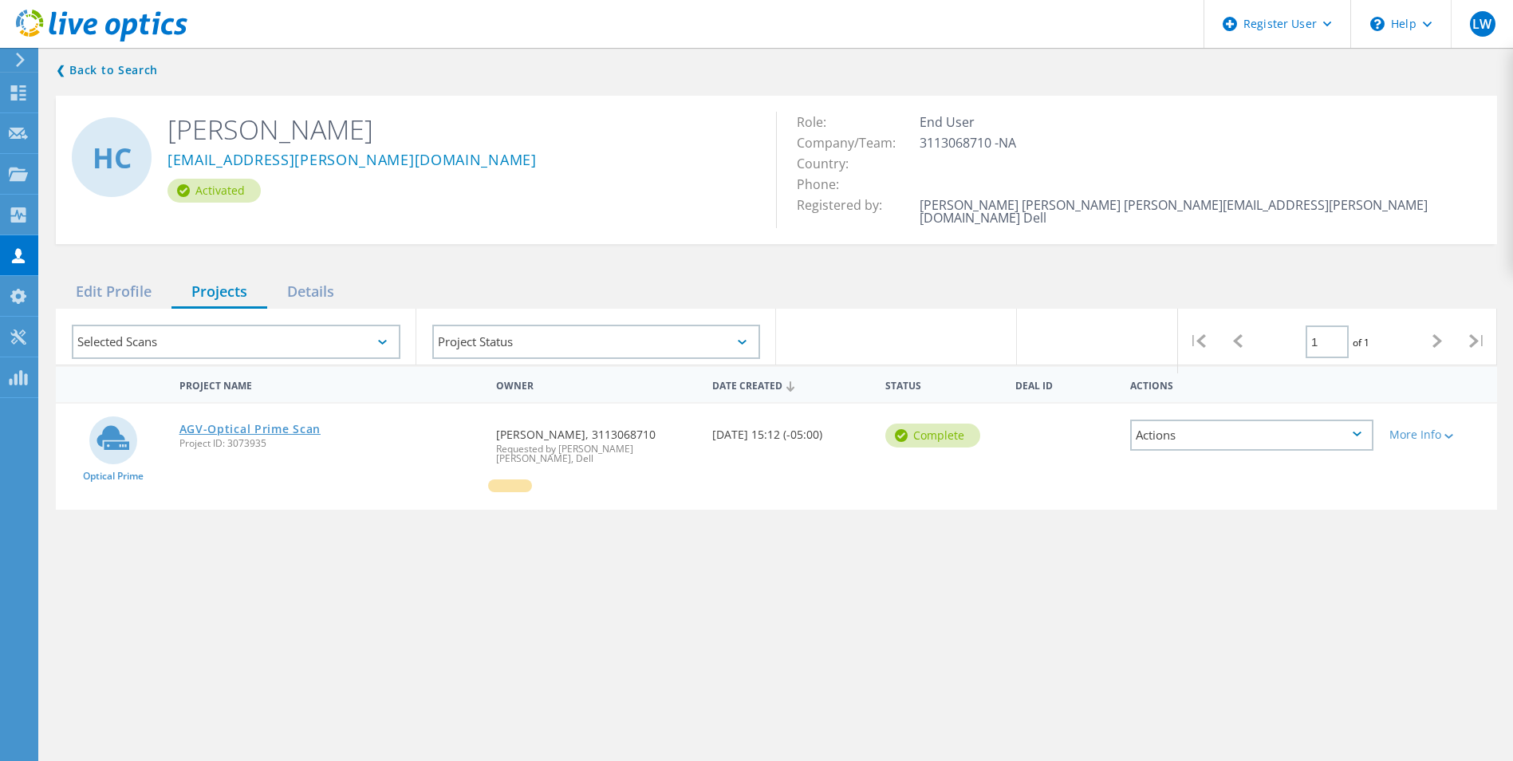
click at [254, 424] on link "AGV-Optical Prime Scan" at bounding box center [249, 429] width 141 height 11
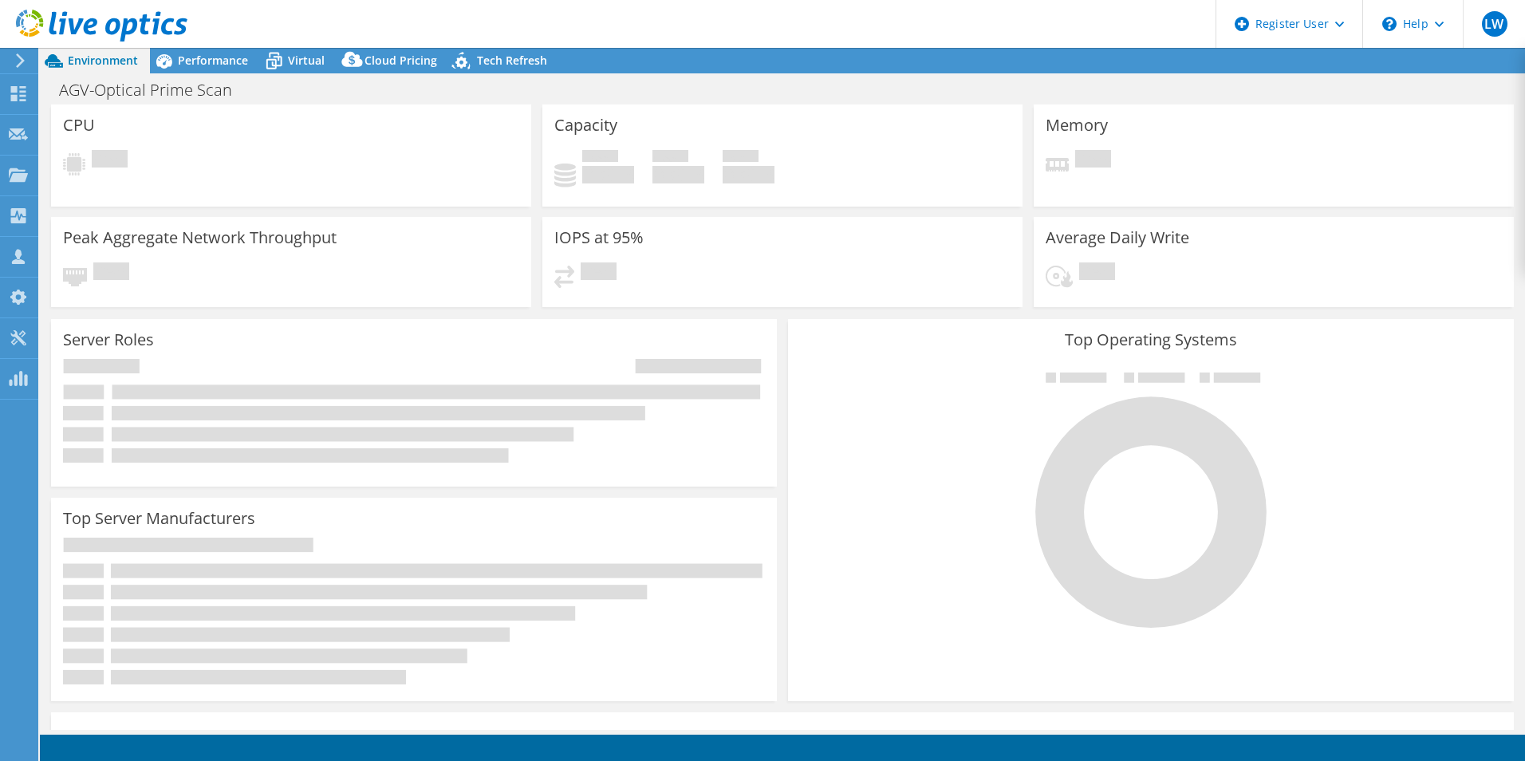
select select "USD"
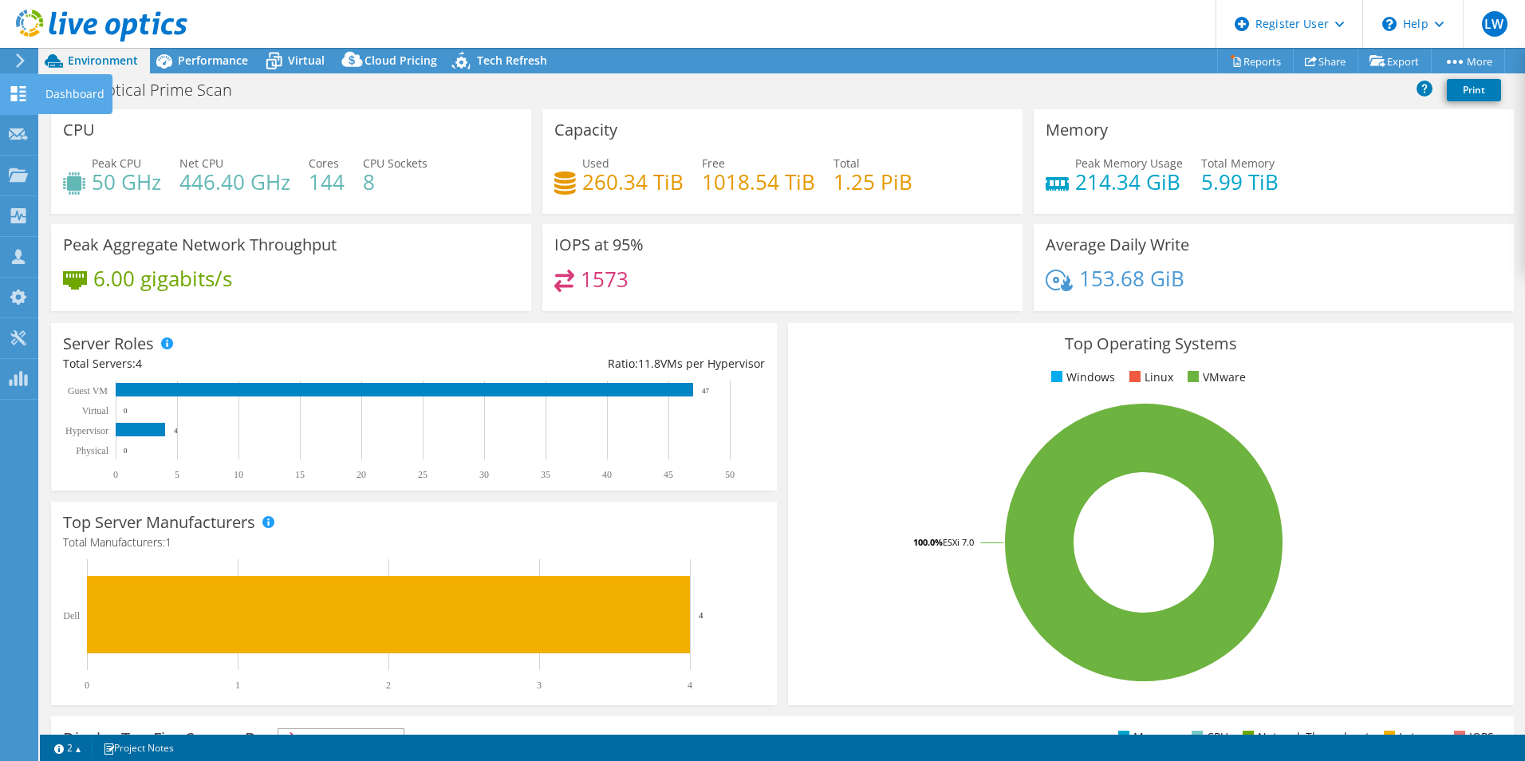
click at [20, 96] on use at bounding box center [18, 93] width 15 height 15
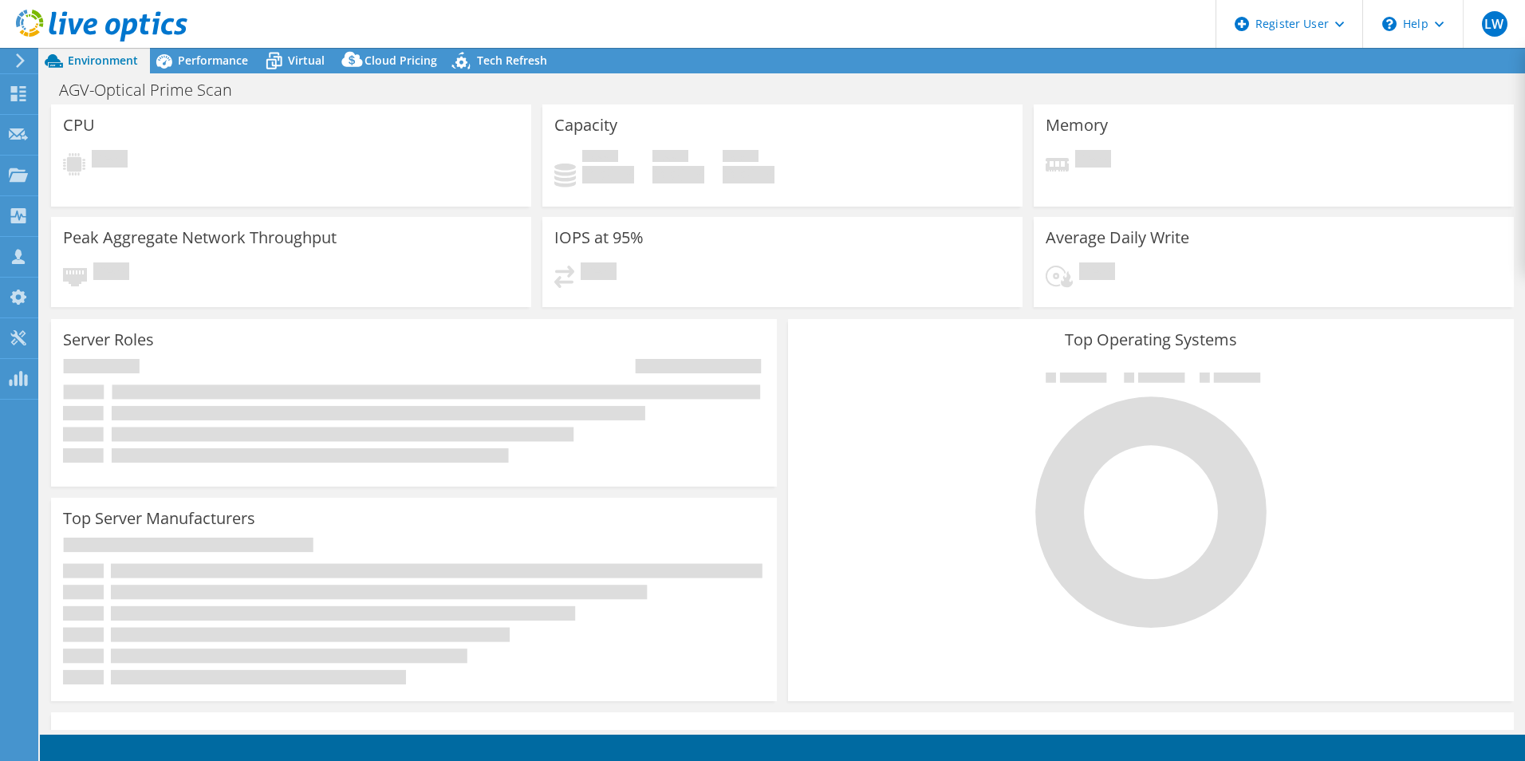
select select "USD"
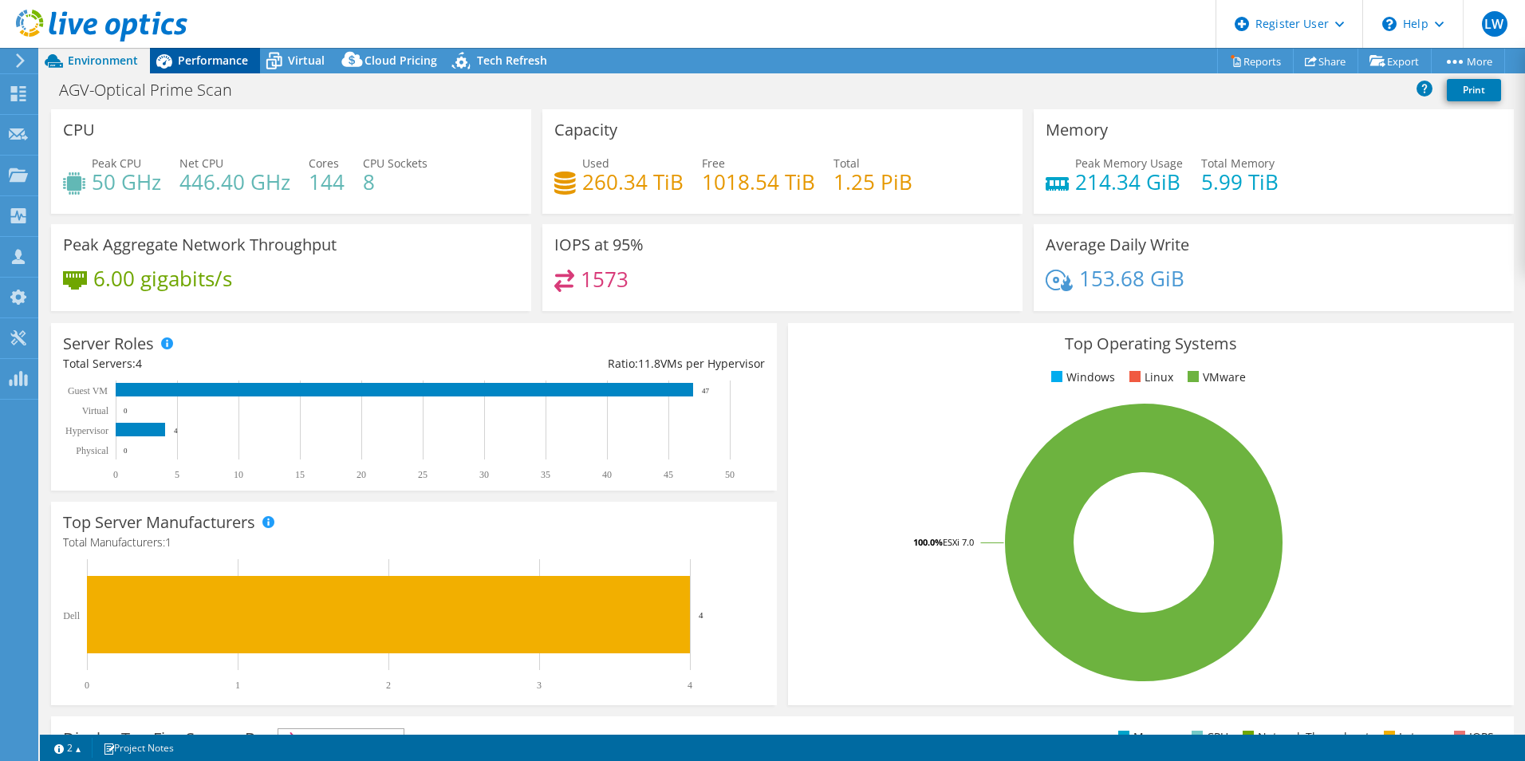
click at [177, 64] on icon at bounding box center [164, 61] width 28 height 28
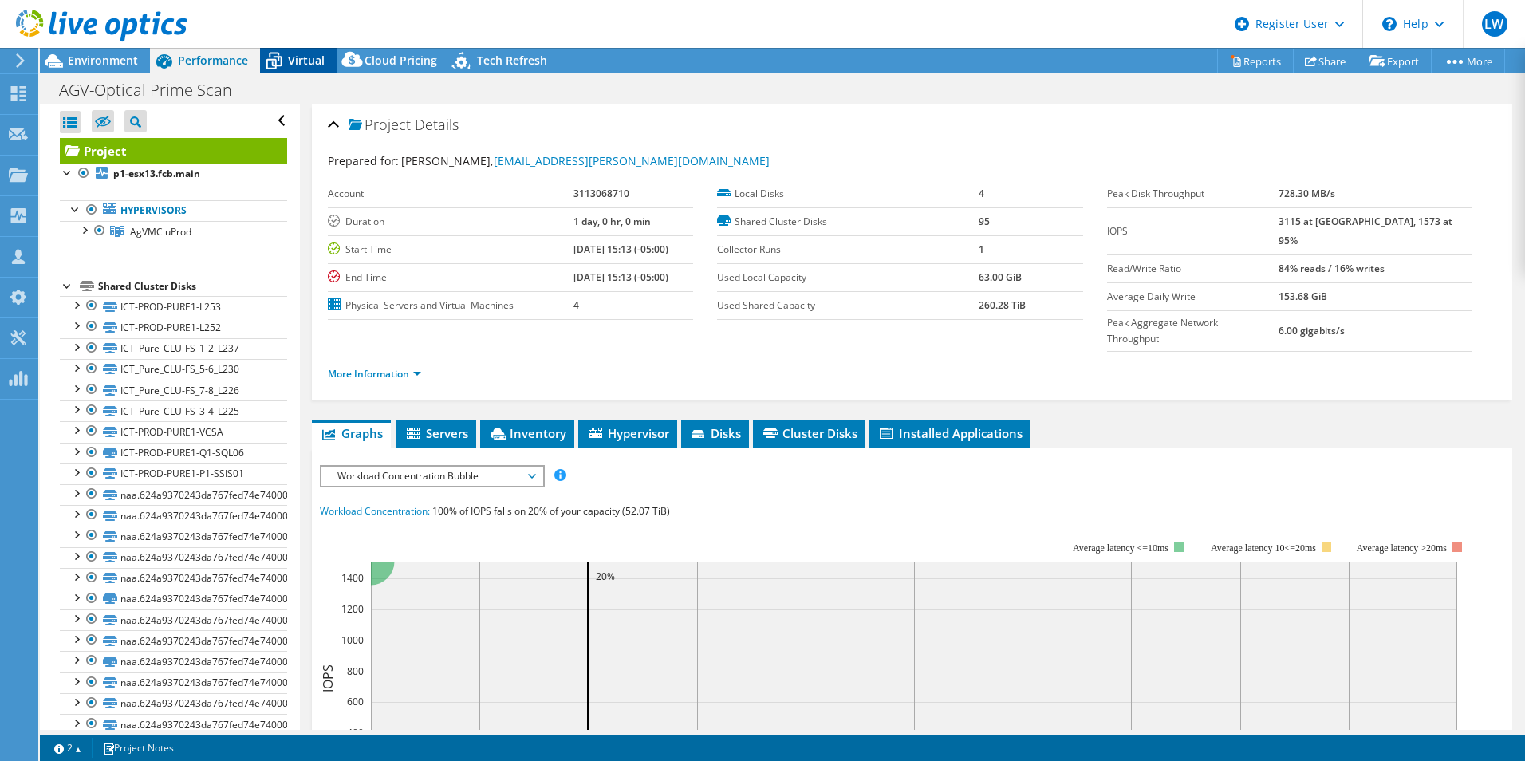
click at [275, 64] on icon at bounding box center [274, 62] width 16 height 13
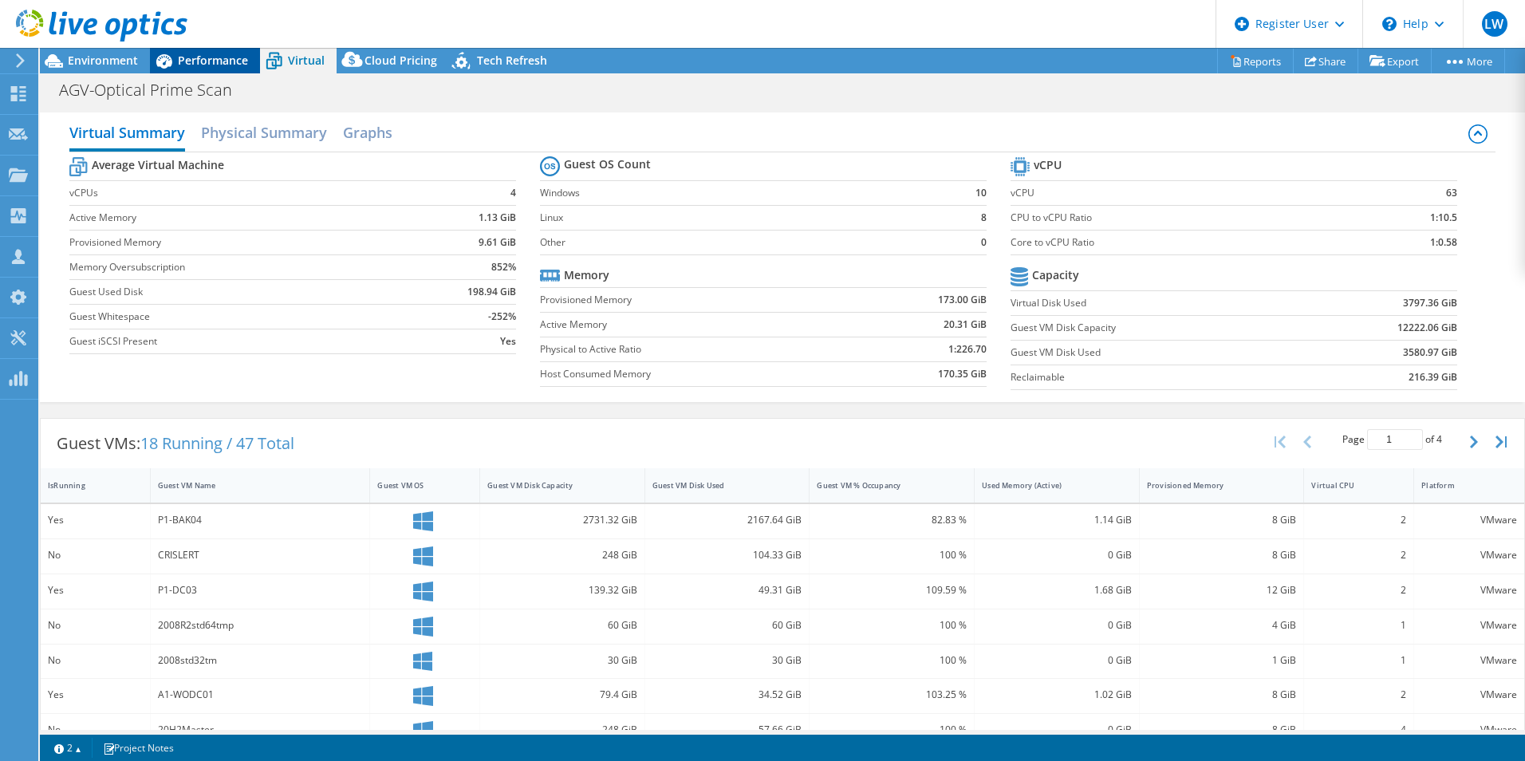
click at [239, 62] on span "Performance" at bounding box center [213, 60] width 70 height 15
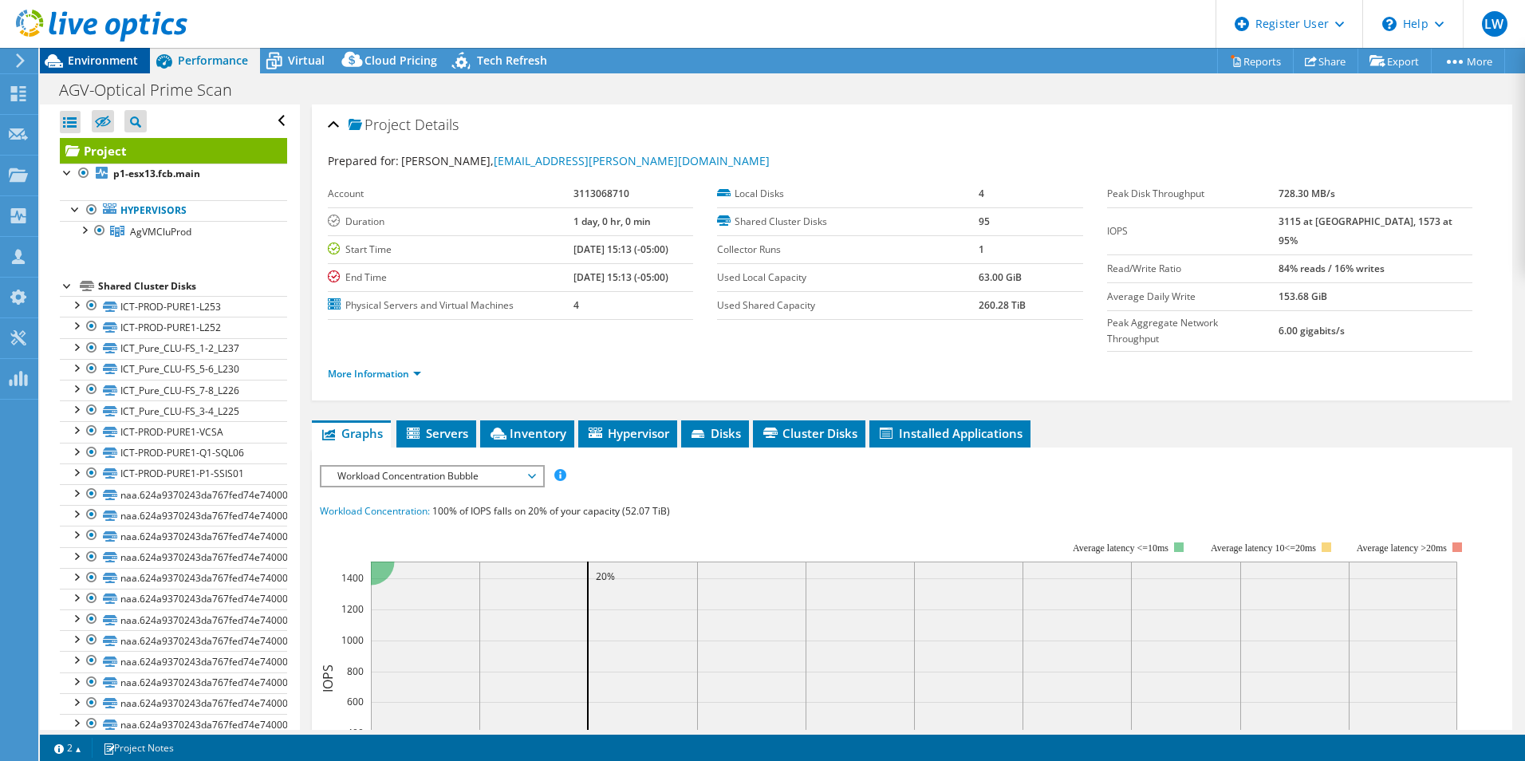
click at [93, 61] on span "Environment" at bounding box center [103, 60] width 70 height 15
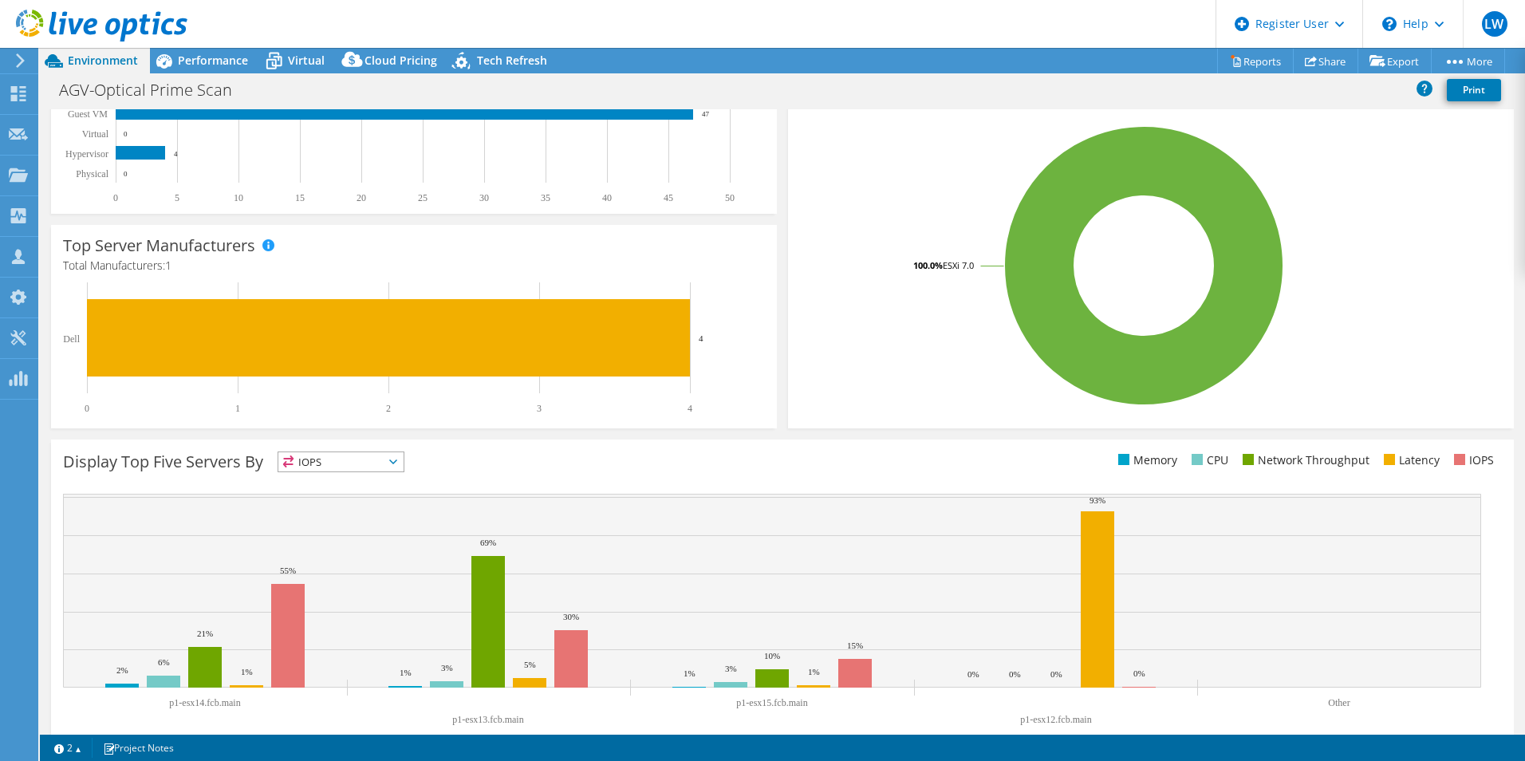
scroll to position [304, 0]
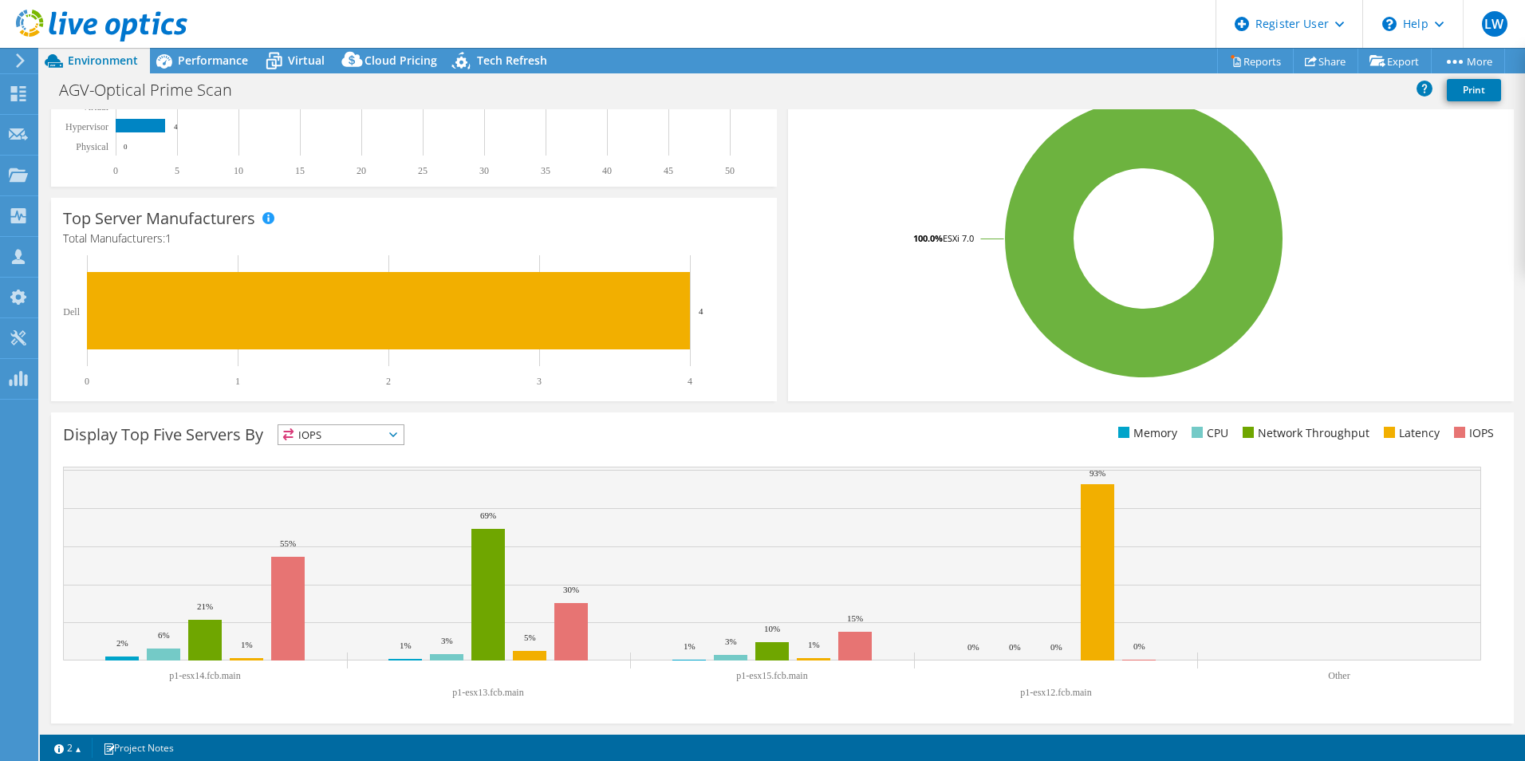
click at [339, 424] on div "IOPS IOPS" at bounding box center [341, 434] width 127 height 21
click at [651, 423] on div "Display Top Five Servers By IOPS IOPS" at bounding box center [782, 567] width 1463 height 311
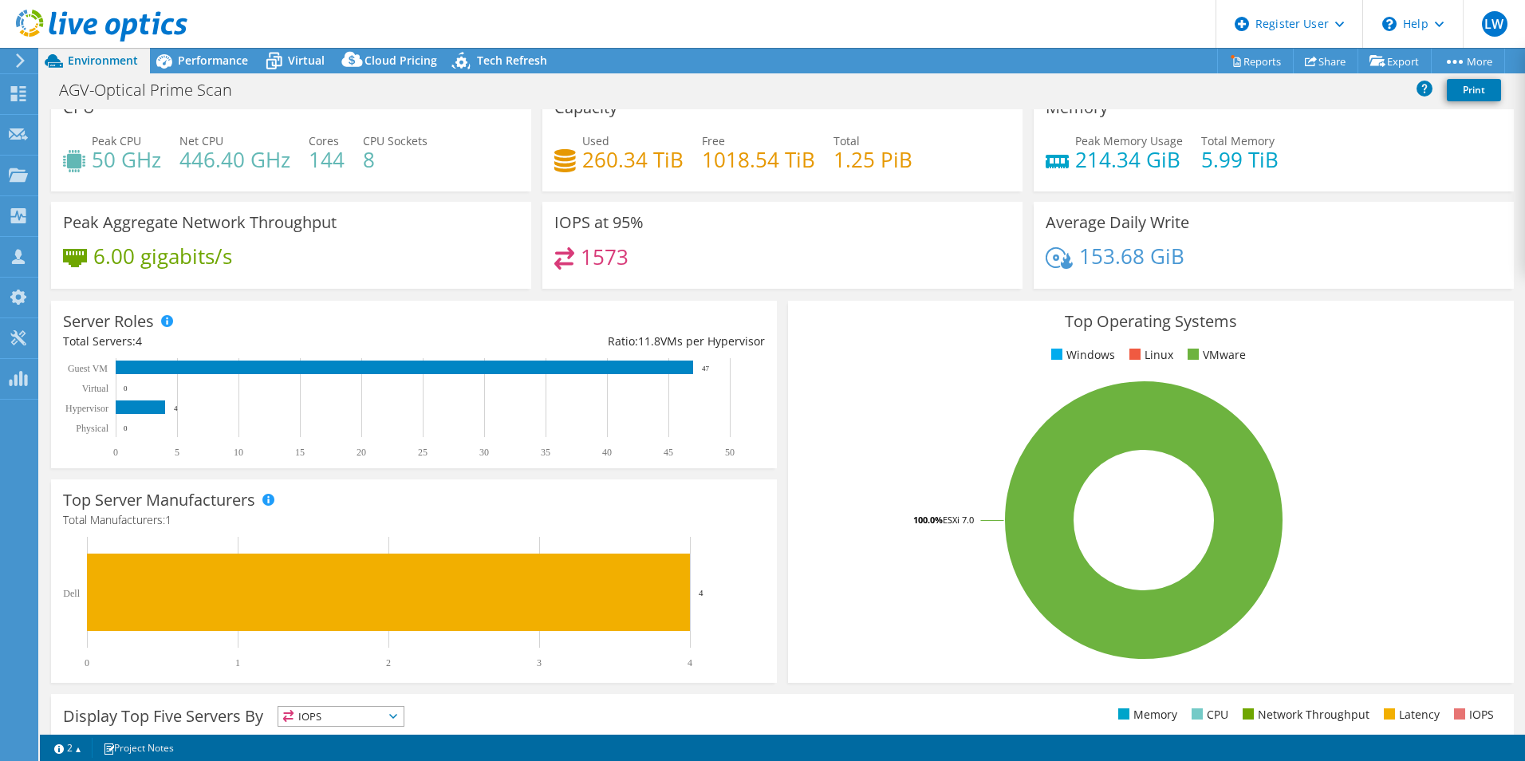
scroll to position [0, 0]
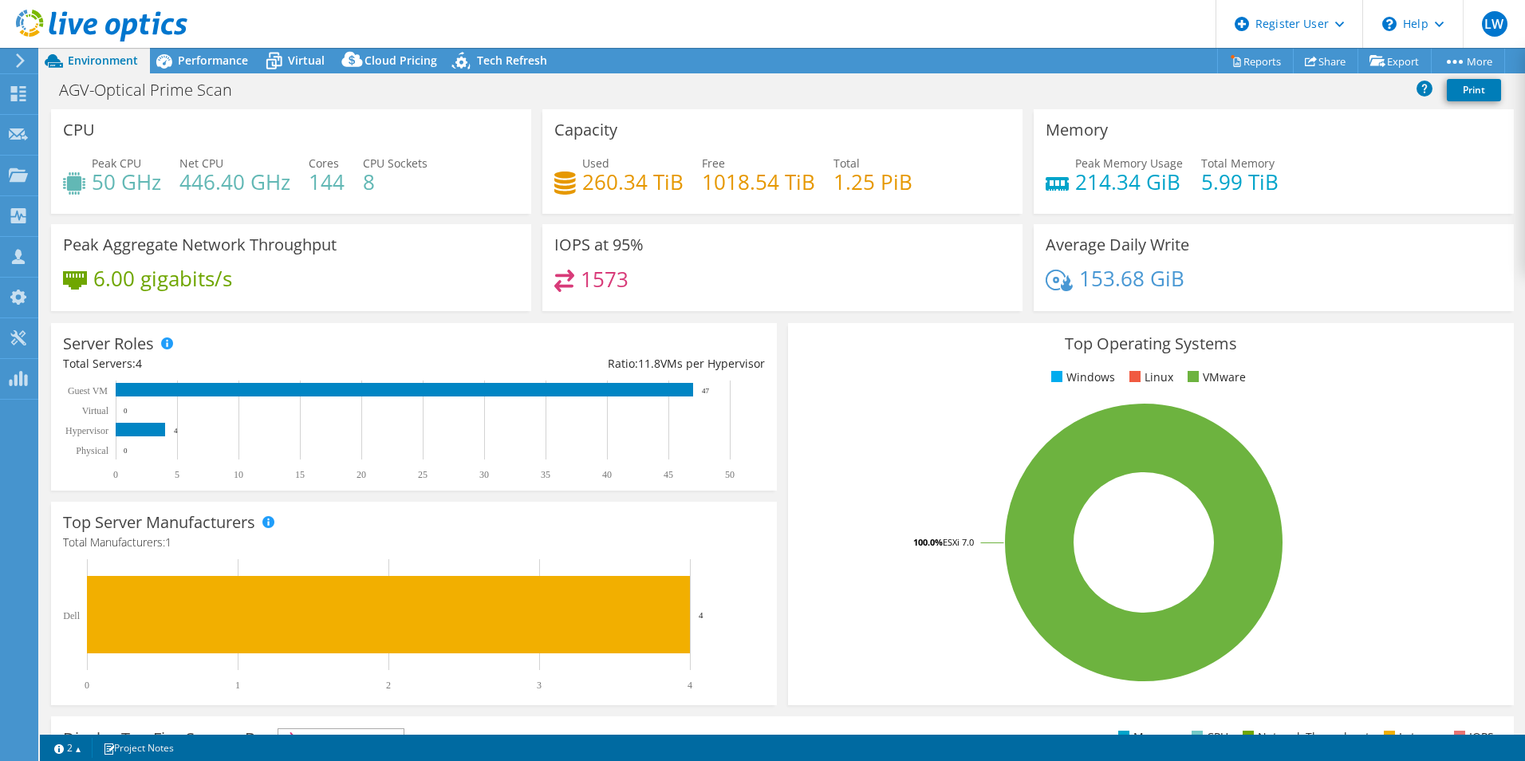
click at [92, 25] on use at bounding box center [102, 26] width 172 height 32
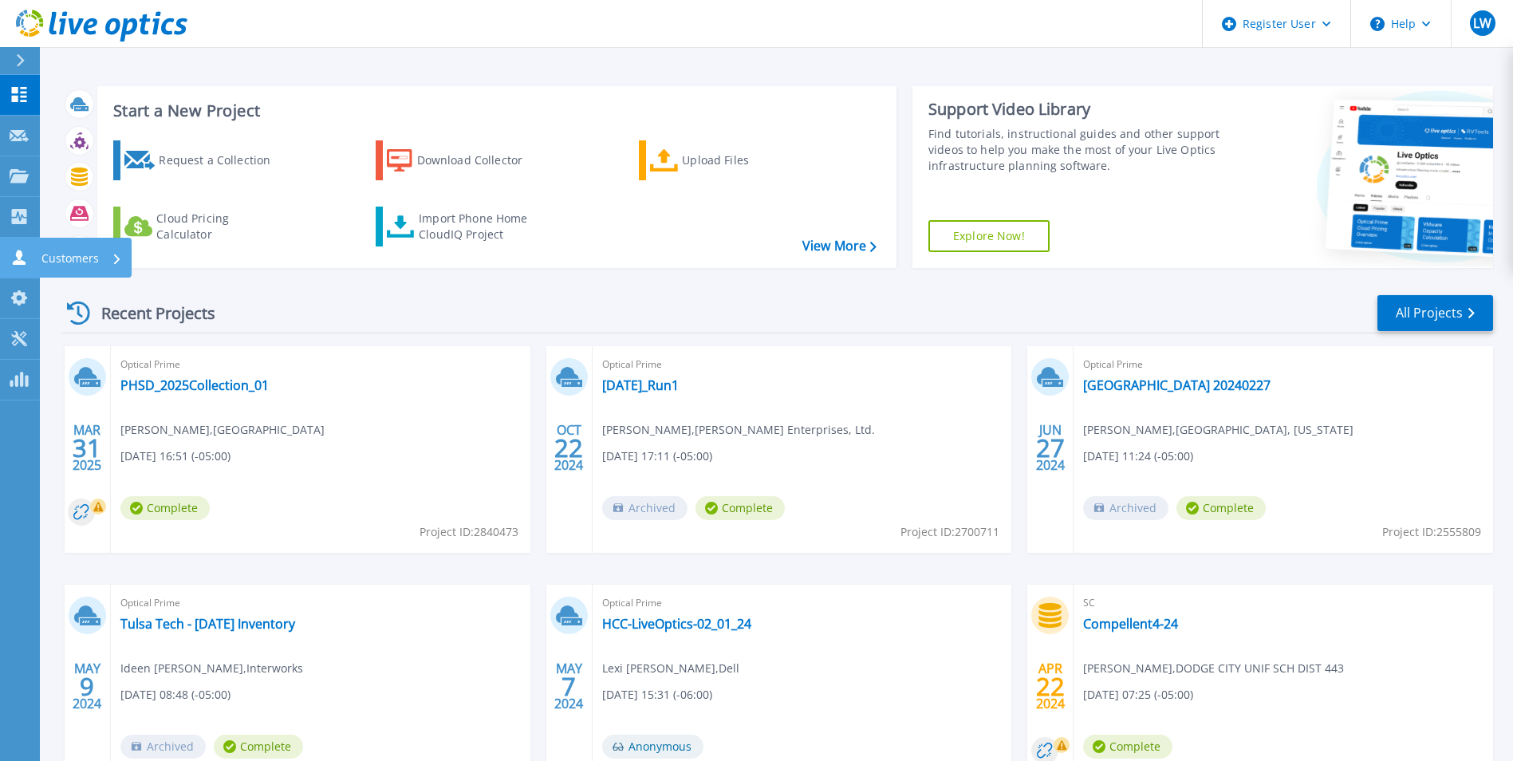
click at [26, 251] on icon at bounding box center [19, 257] width 19 height 15
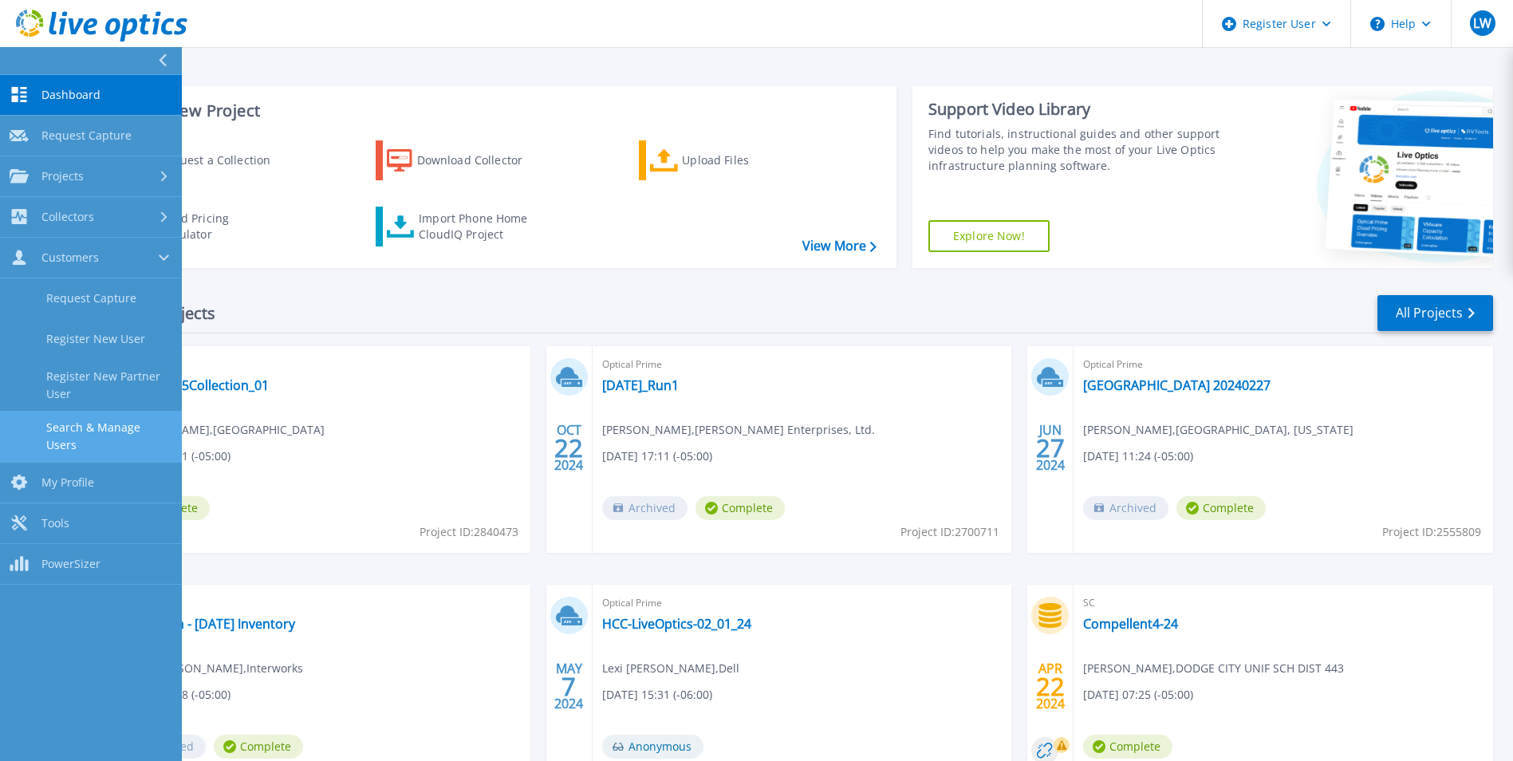
click at [99, 433] on link "Search & Manage Users" at bounding box center [91, 436] width 182 height 51
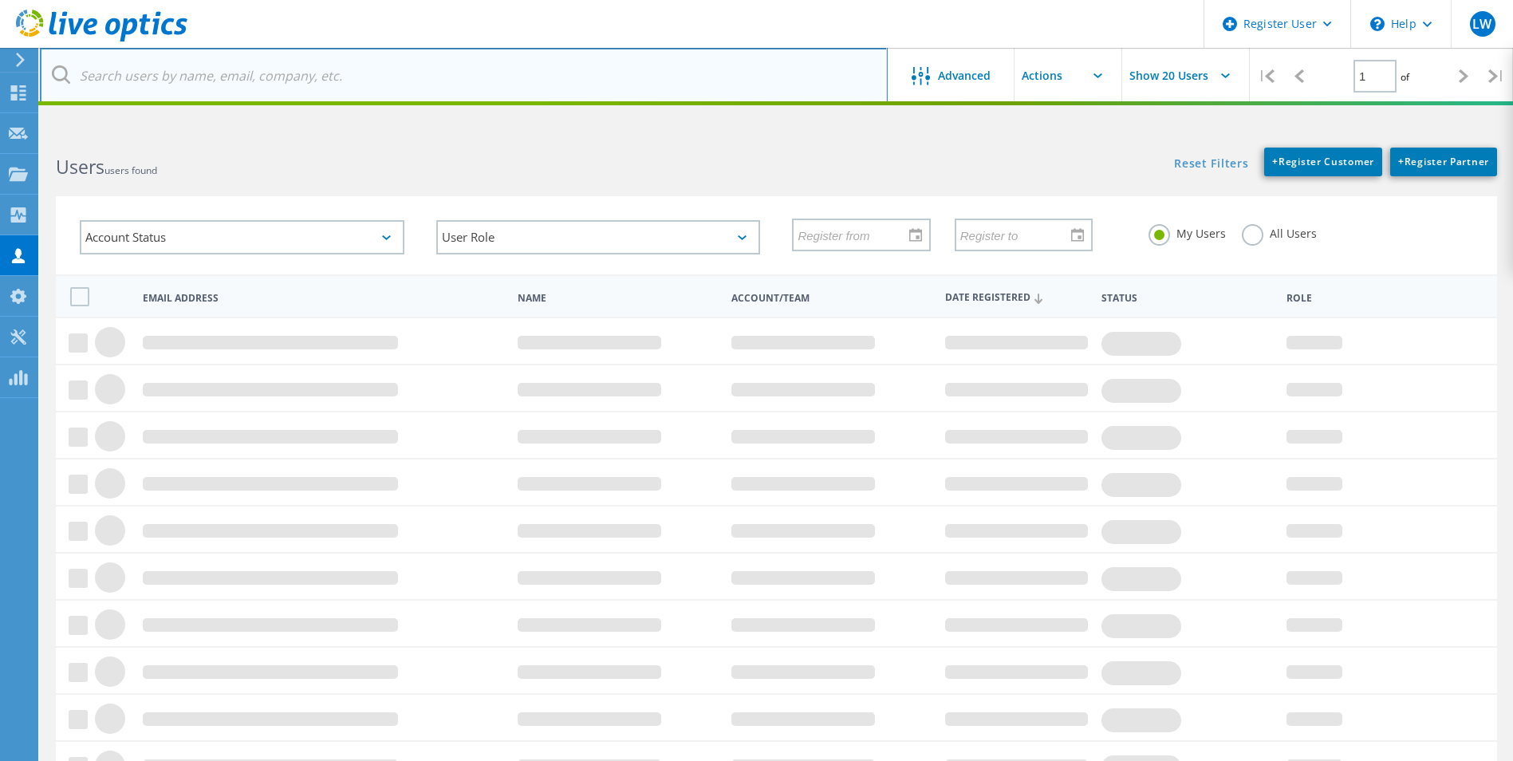
click at [280, 68] on input "text" at bounding box center [464, 76] width 848 height 56
type input "[PERSON_NAME][EMAIL_ADDRESS][PERSON_NAME][PERSON_NAME][DOMAIN_NAME]"
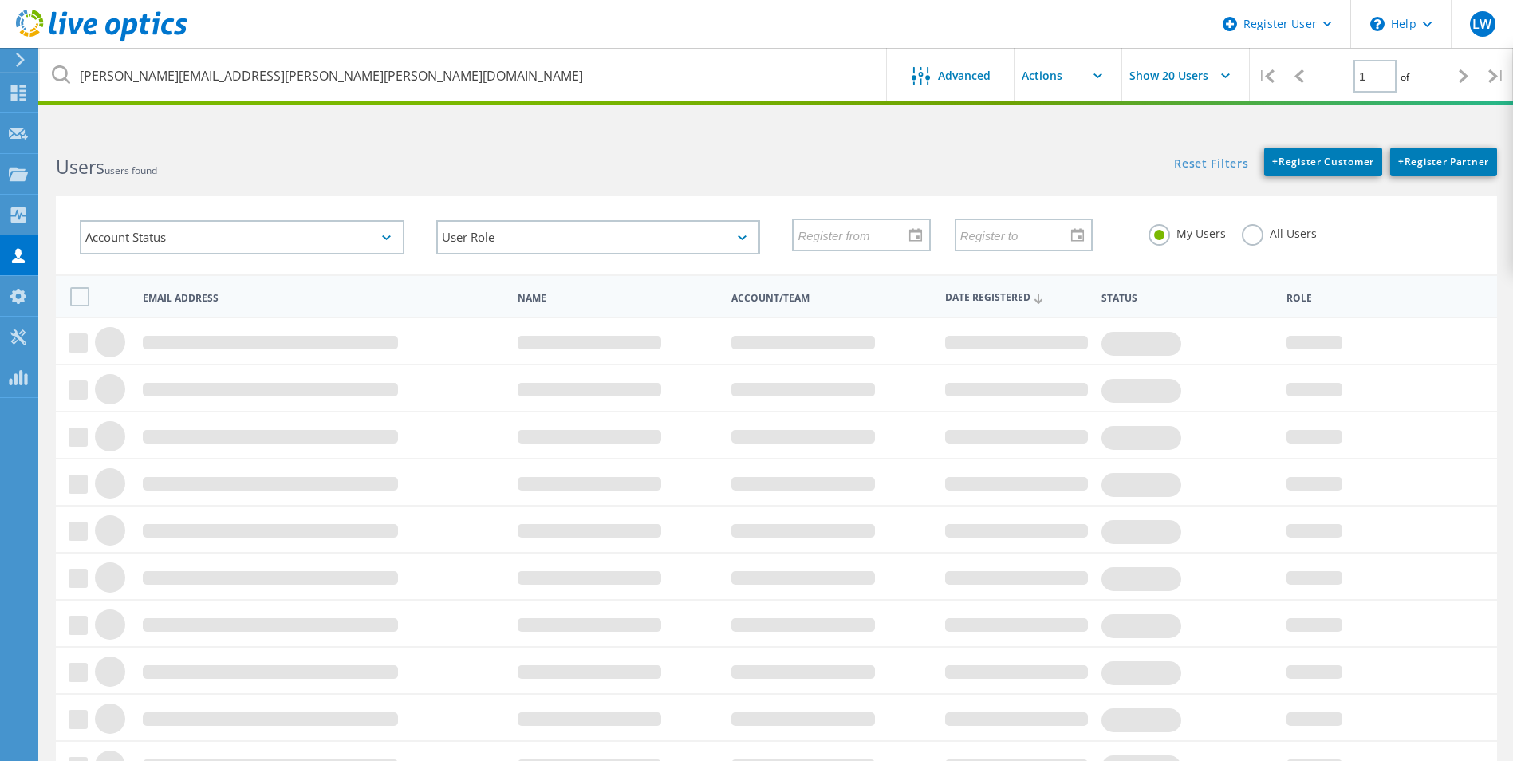
click at [605, 112] on html "Register User \n Help Explore Helpful Articles Contact Support LW Dell User [PE…" at bounding box center [756, 425] width 1513 height 851
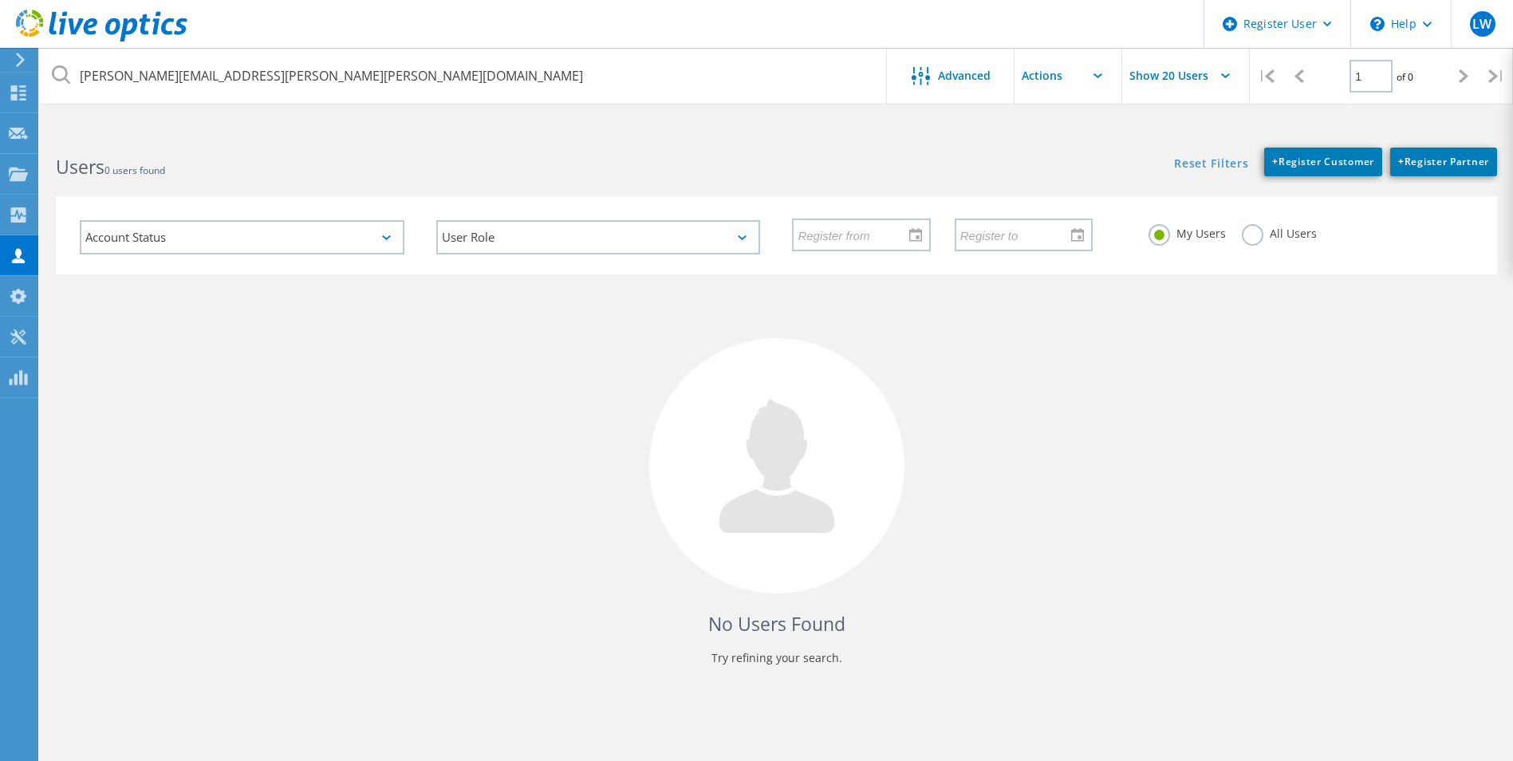
click at [1239, 247] on div "My Users All Users" at bounding box center [1311, 233] width 357 height 59
click at [1255, 235] on label "All Users" at bounding box center [1279, 231] width 75 height 15
click at [0, 0] on input "All Users" at bounding box center [0, 0] width 0 height 0
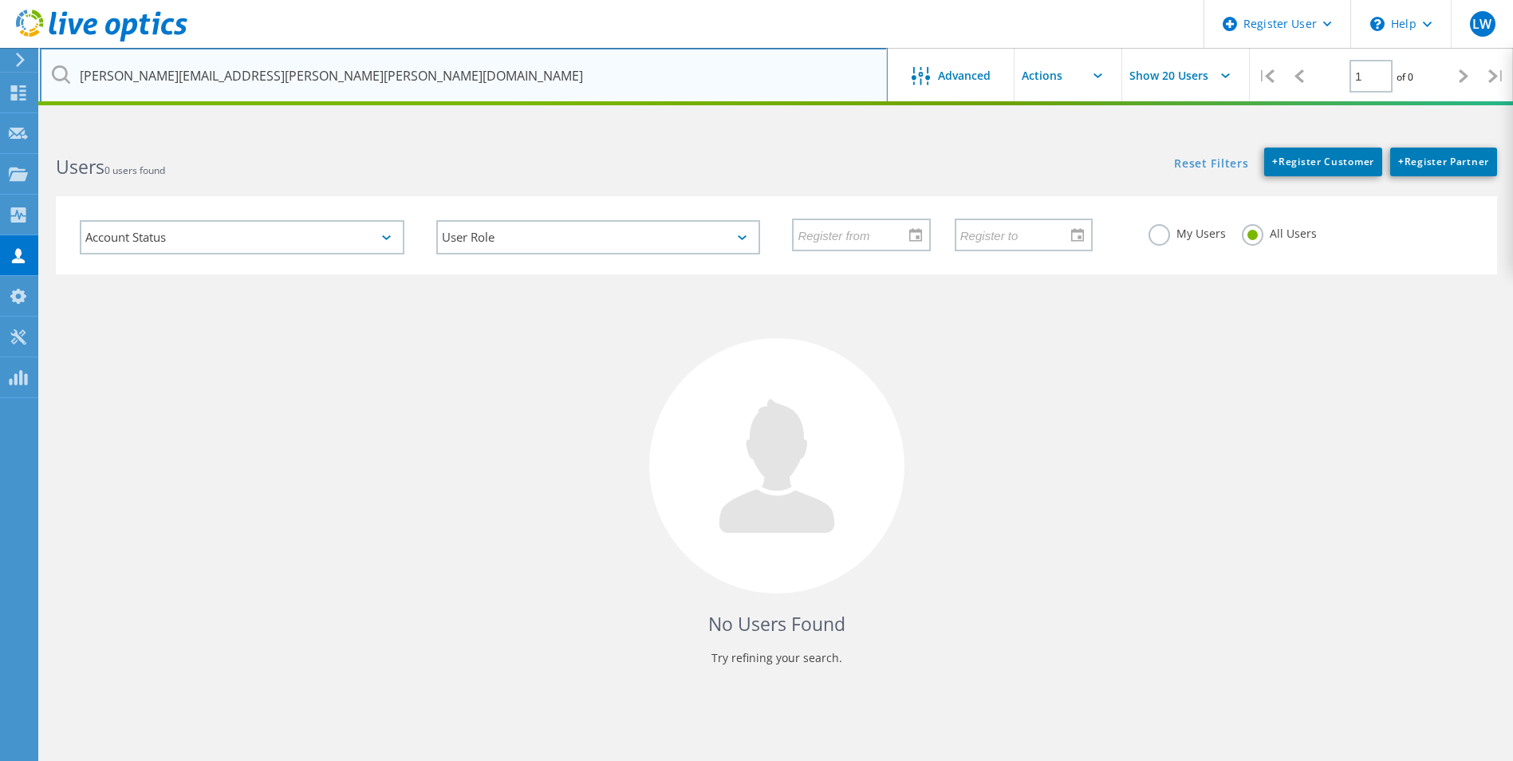
click at [325, 73] on input "[PERSON_NAME][EMAIL_ADDRESS][PERSON_NAME][PERSON_NAME][DOMAIN_NAME]" at bounding box center [464, 76] width 848 height 56
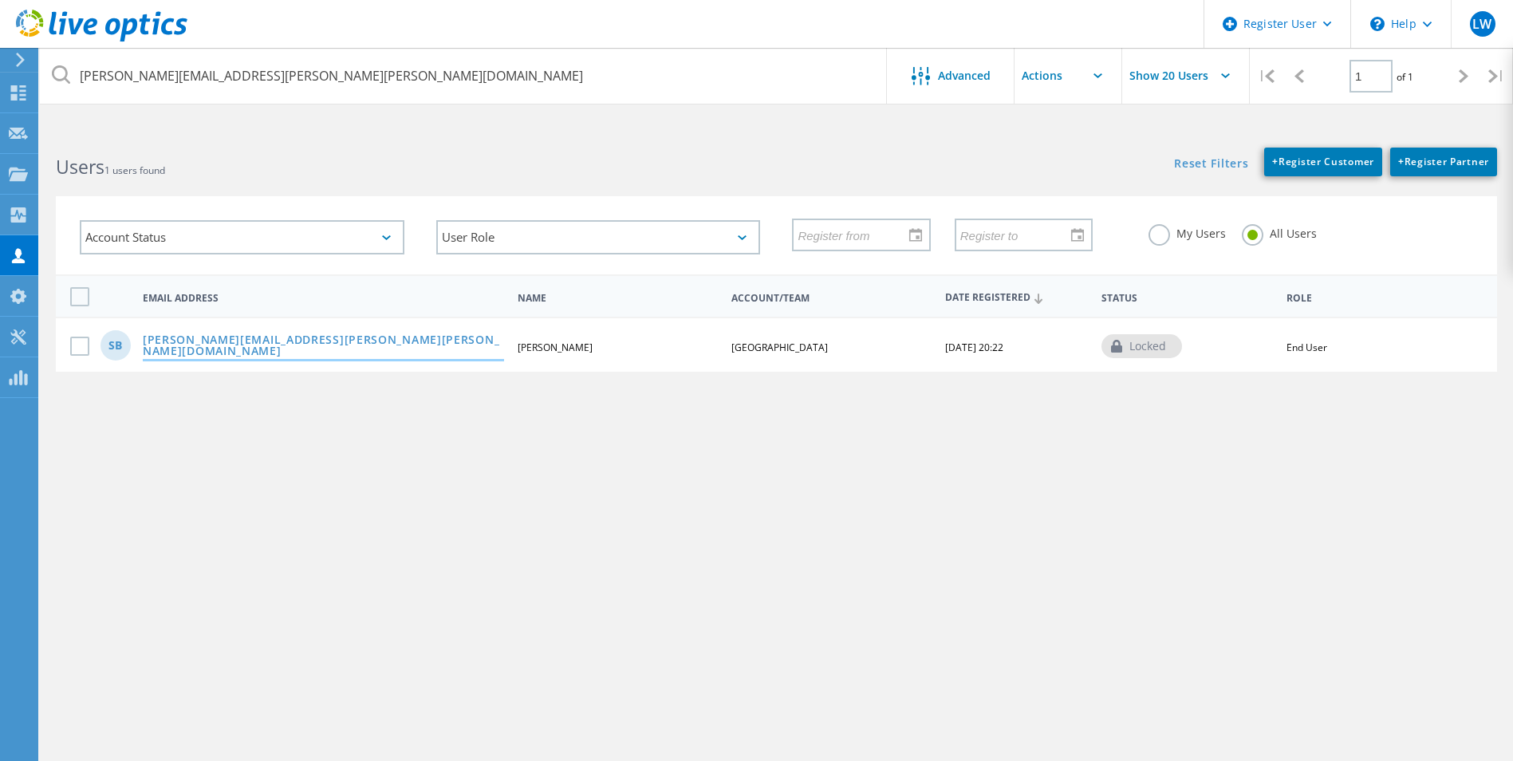
click at [254, 344] on link "[PERSON_NAME][EMAIL_ADDRESS][PERSON_NAME][PERSON_NAME][DOMAIN_NAME]" at bounding box center [323, 346] width 361 height 25
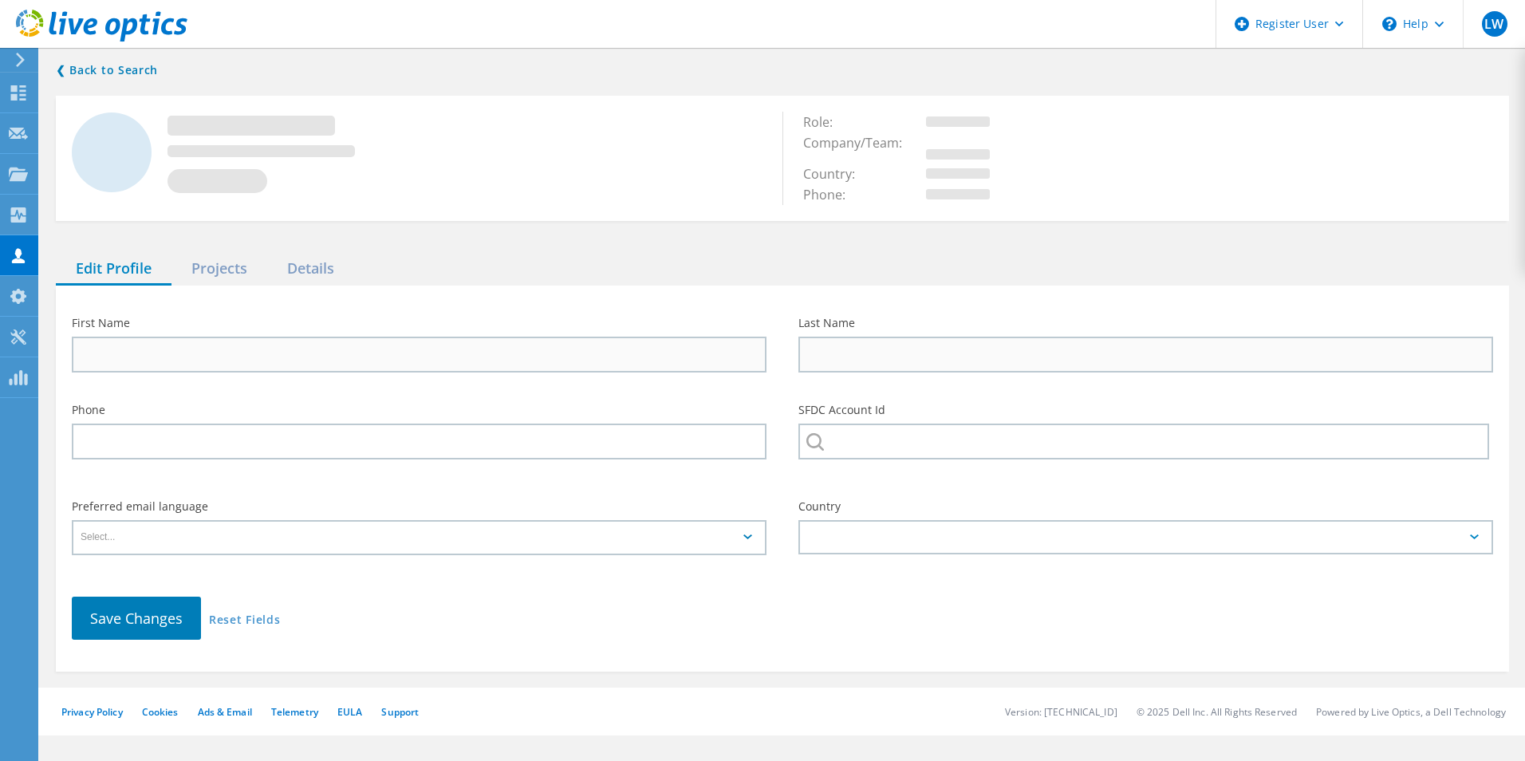
type input "[PERSON_NAME]"
type input "[GEOGRAPHIC_DATA]"
type input "English"
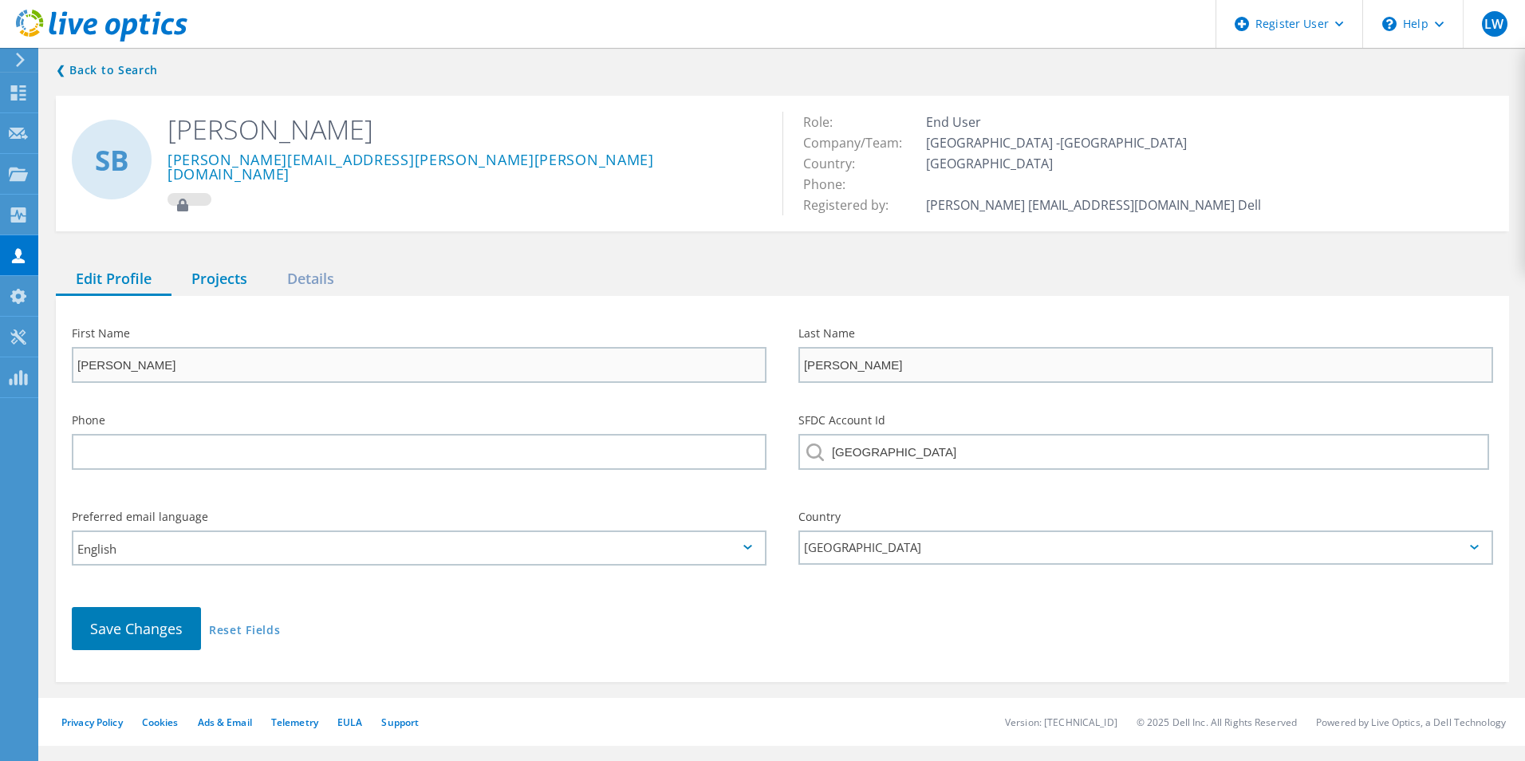
click at [232, 286] on div "Projects" at bounding box center [220, 279] width 96 height 33
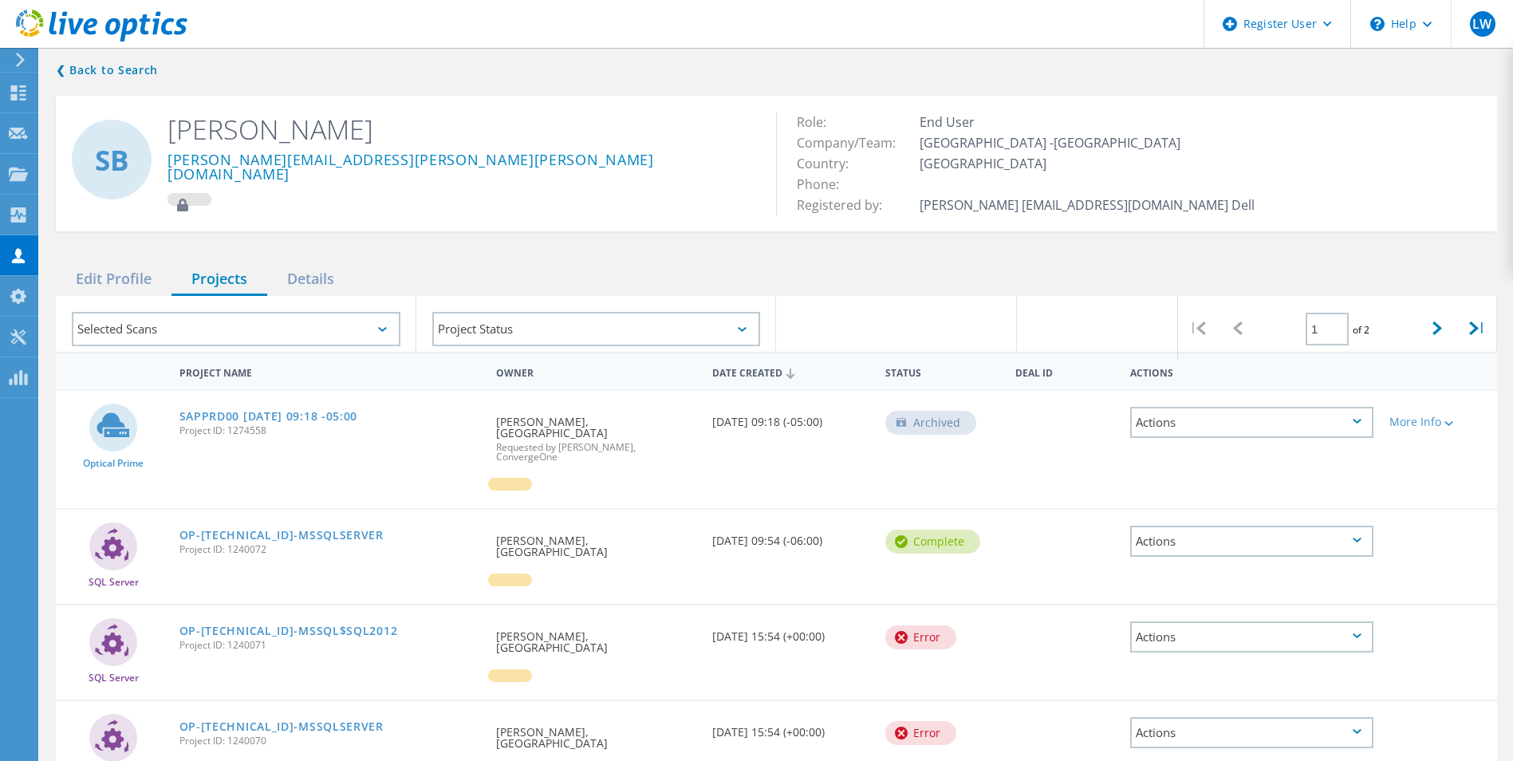
click at [443, 75] on div "❮ Back to Search SB [PERSON_NAME] [PERSON_NAME][EMAIL_ADDRESS][PERSON_NAME][PER…" at bounding box center [776, 715] width 1473 height 1341
